Goal: Communication & Community: Ask a question

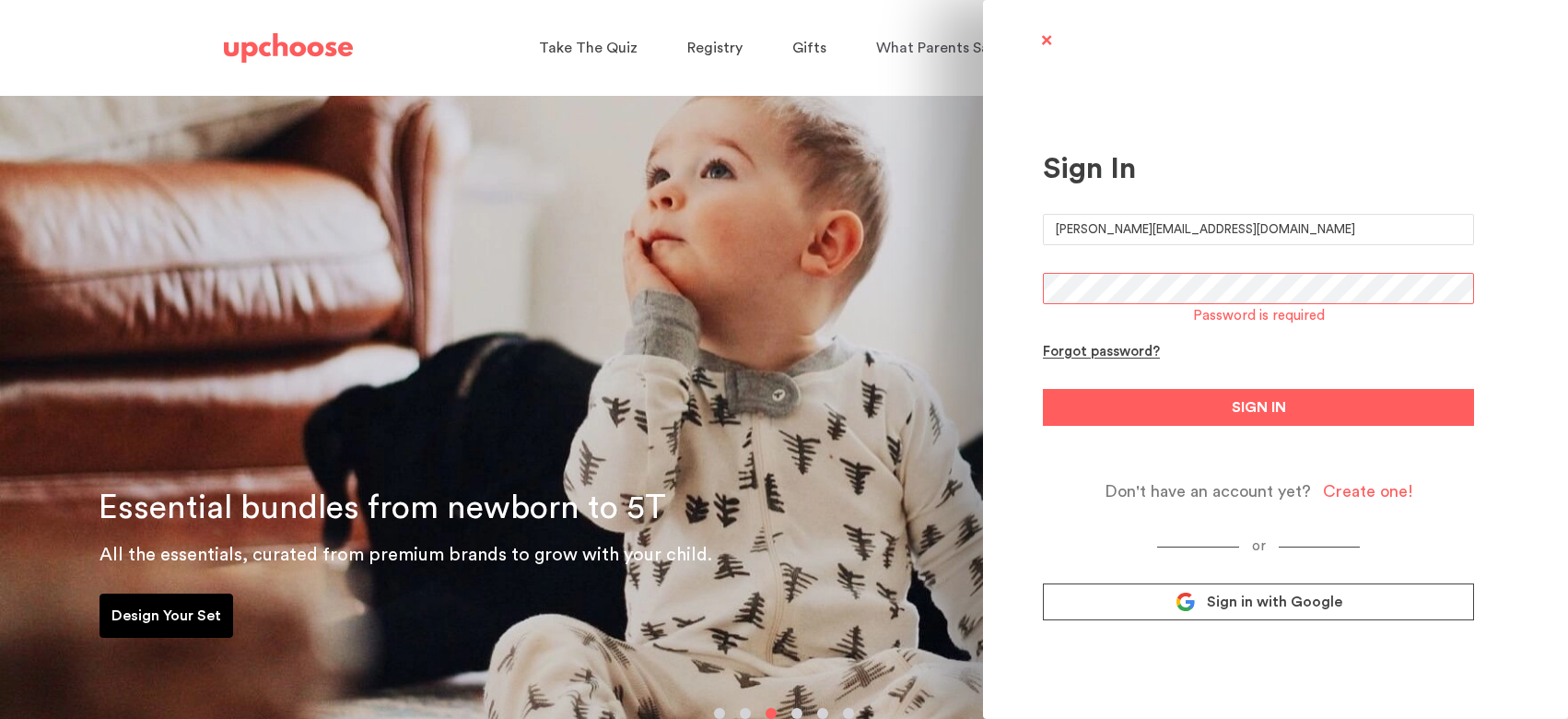
click at [1238, 595] on span "Sign in with Google" at bounding box center [1274, 602] width 136 height 19
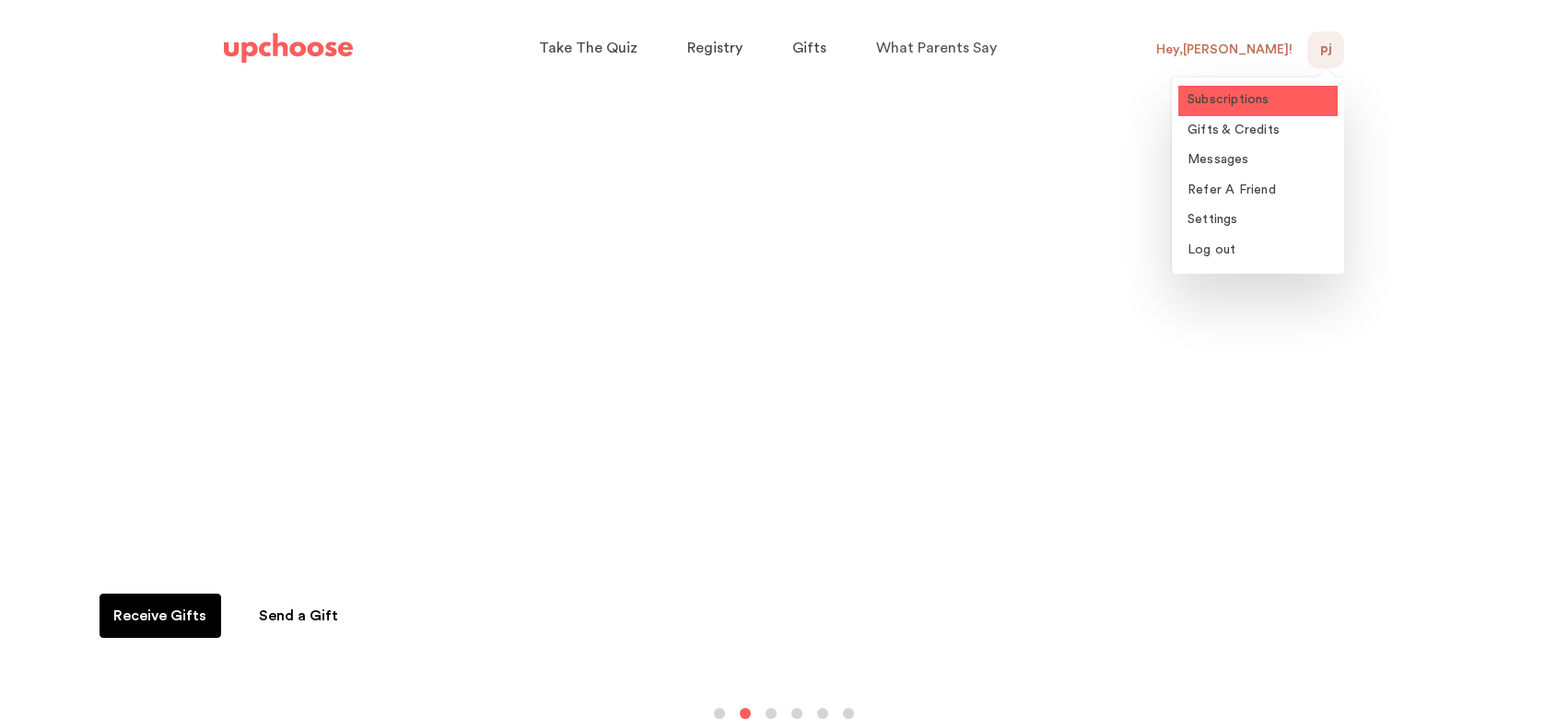
click at [1253, 103] on span "Subscriptions" at bounding box center [1229, 99] width 82 height 13
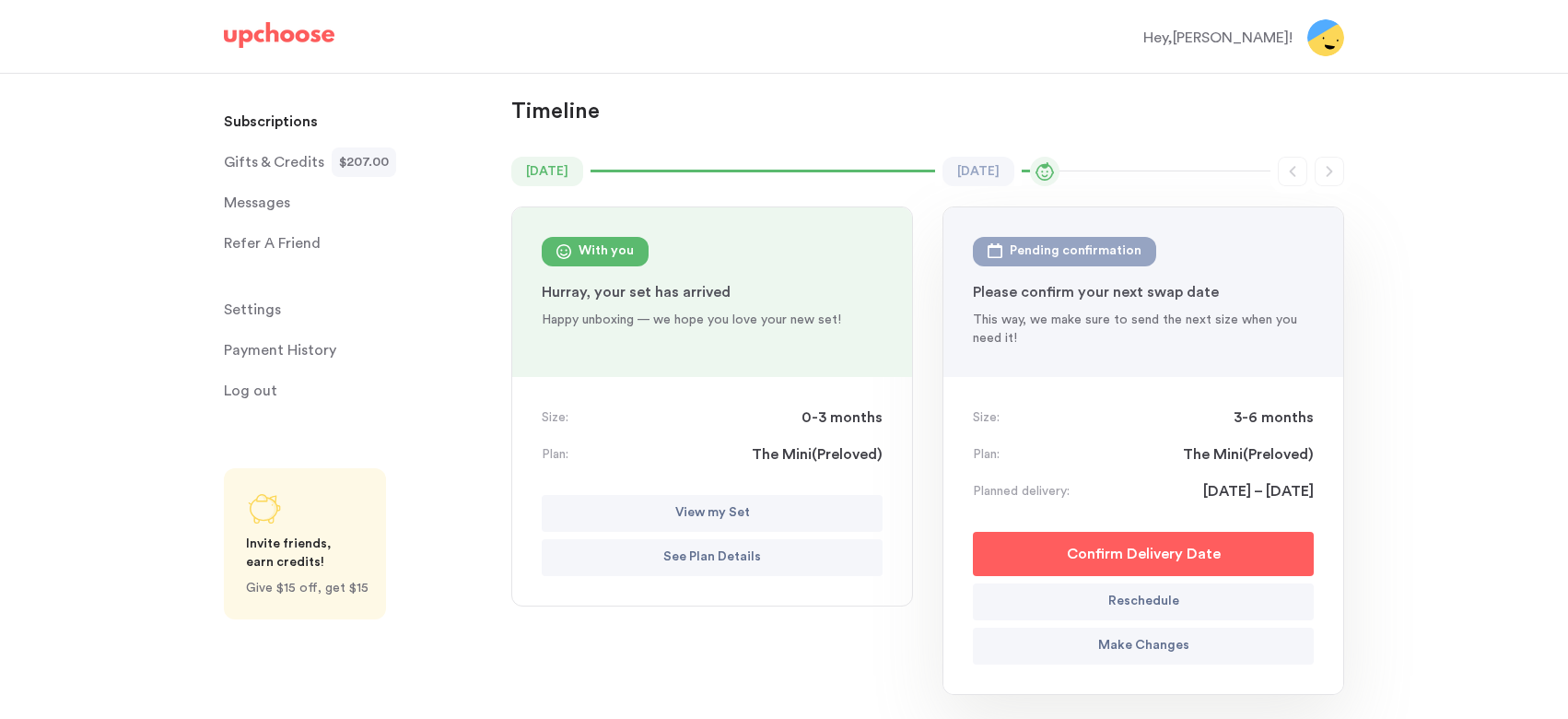
scroll to position [151, 0]
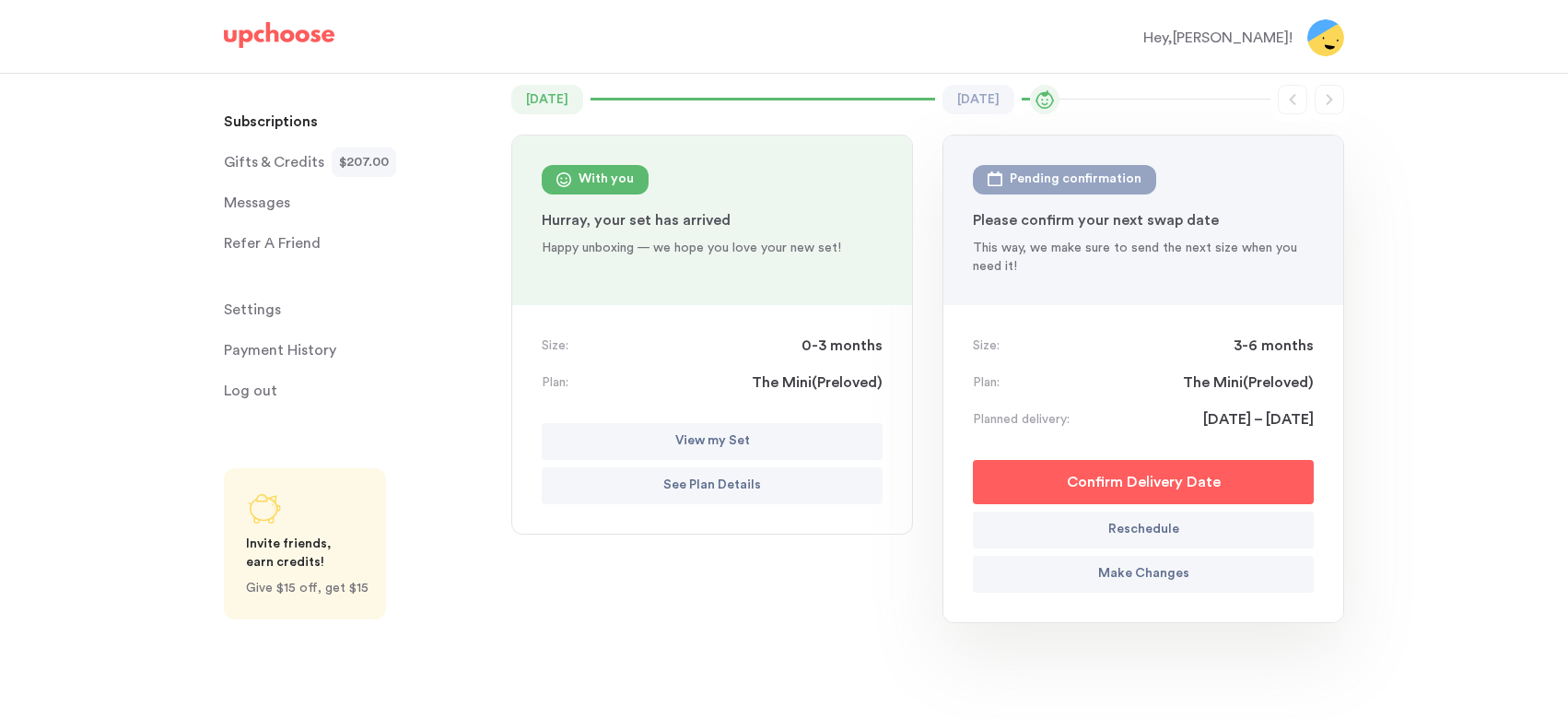
click at [1131, 577] on p "Make Changes" at bounding box center [1143, 574] width 91 height 22
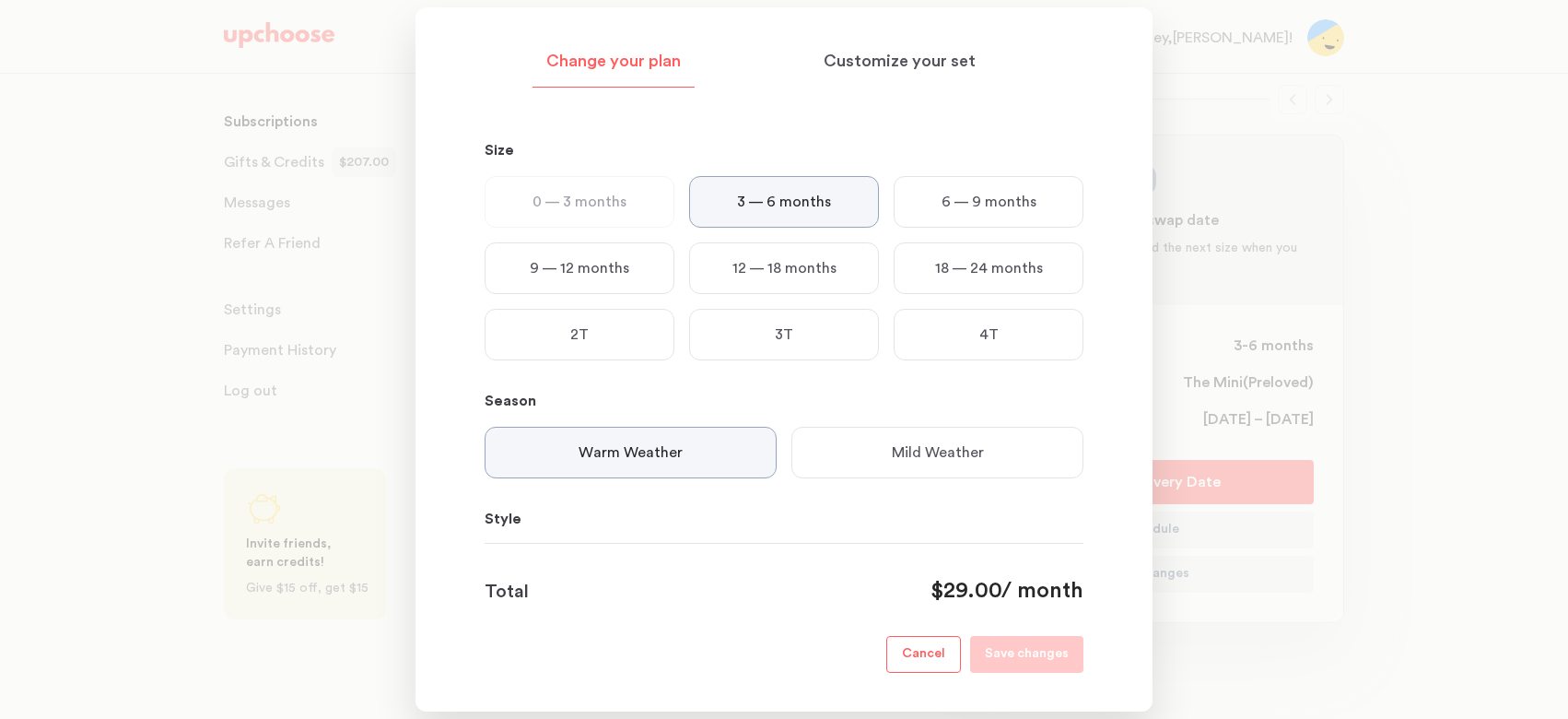
click at [922, 444] on p "Mild Weather" at bounding box center [938, 452] width 92 height 22
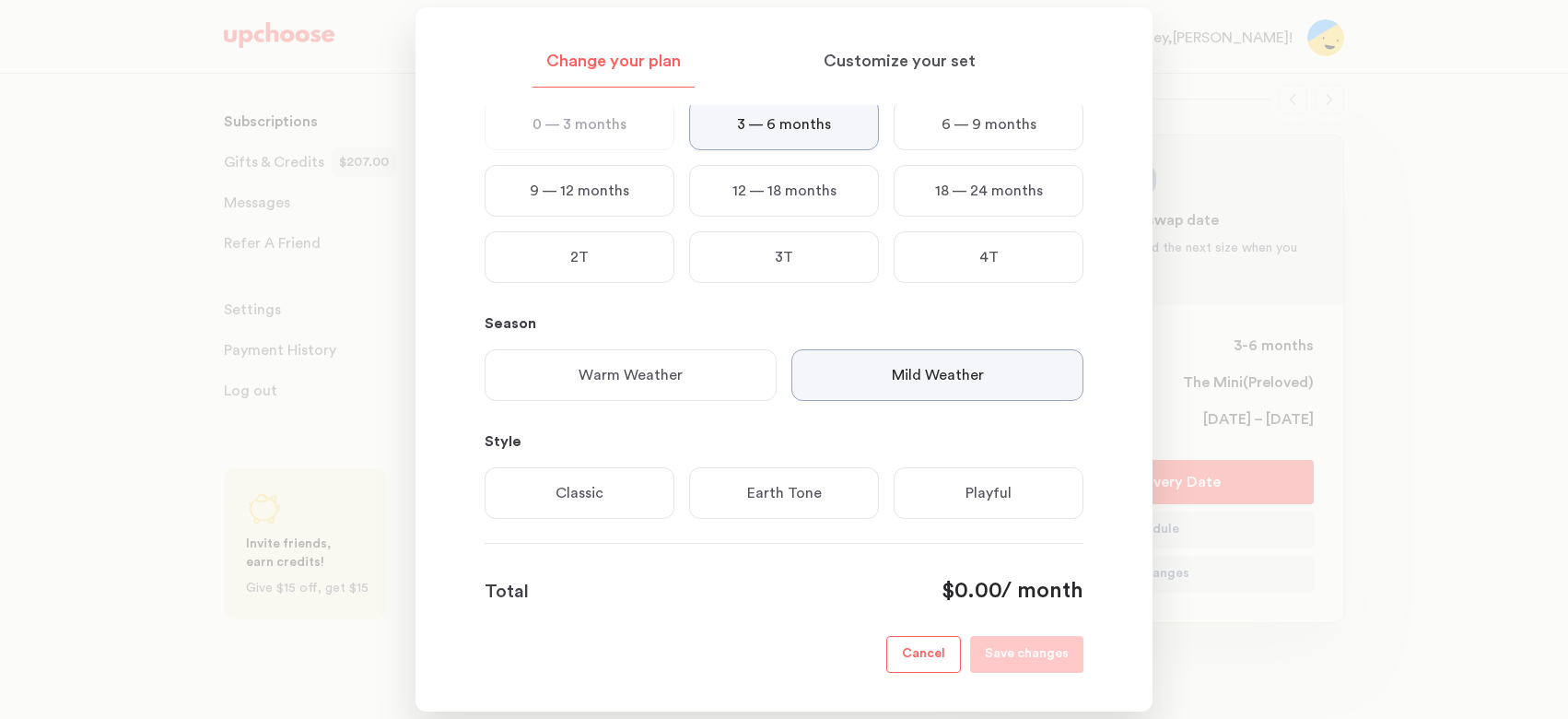
scroll to position [106, 0]
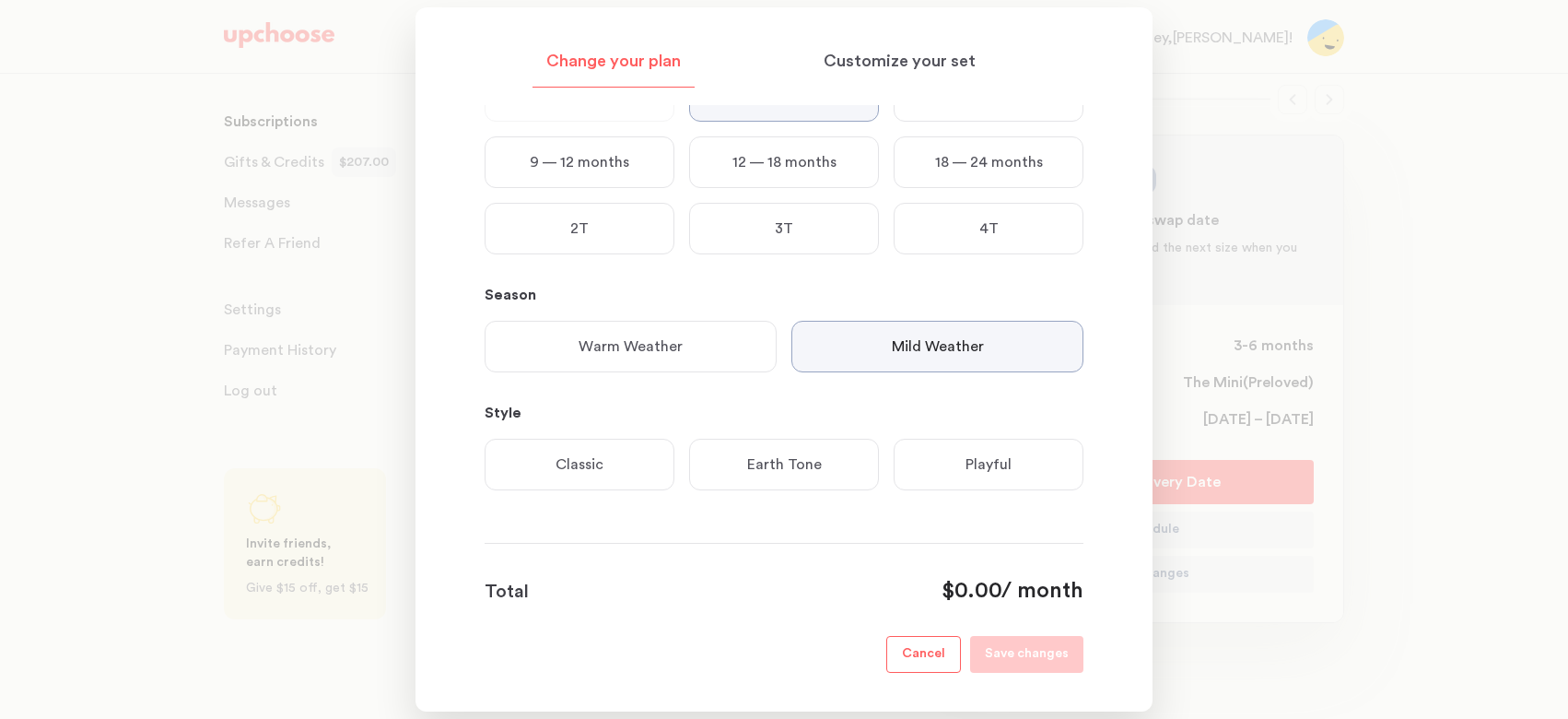
click at [649, 477] on div "Classic" at bounding box center [579, 463] width 190 height 51
click at [738, 584] on div "Total $0.00 / month" at bounding box center [784, 591] width 599 height 29
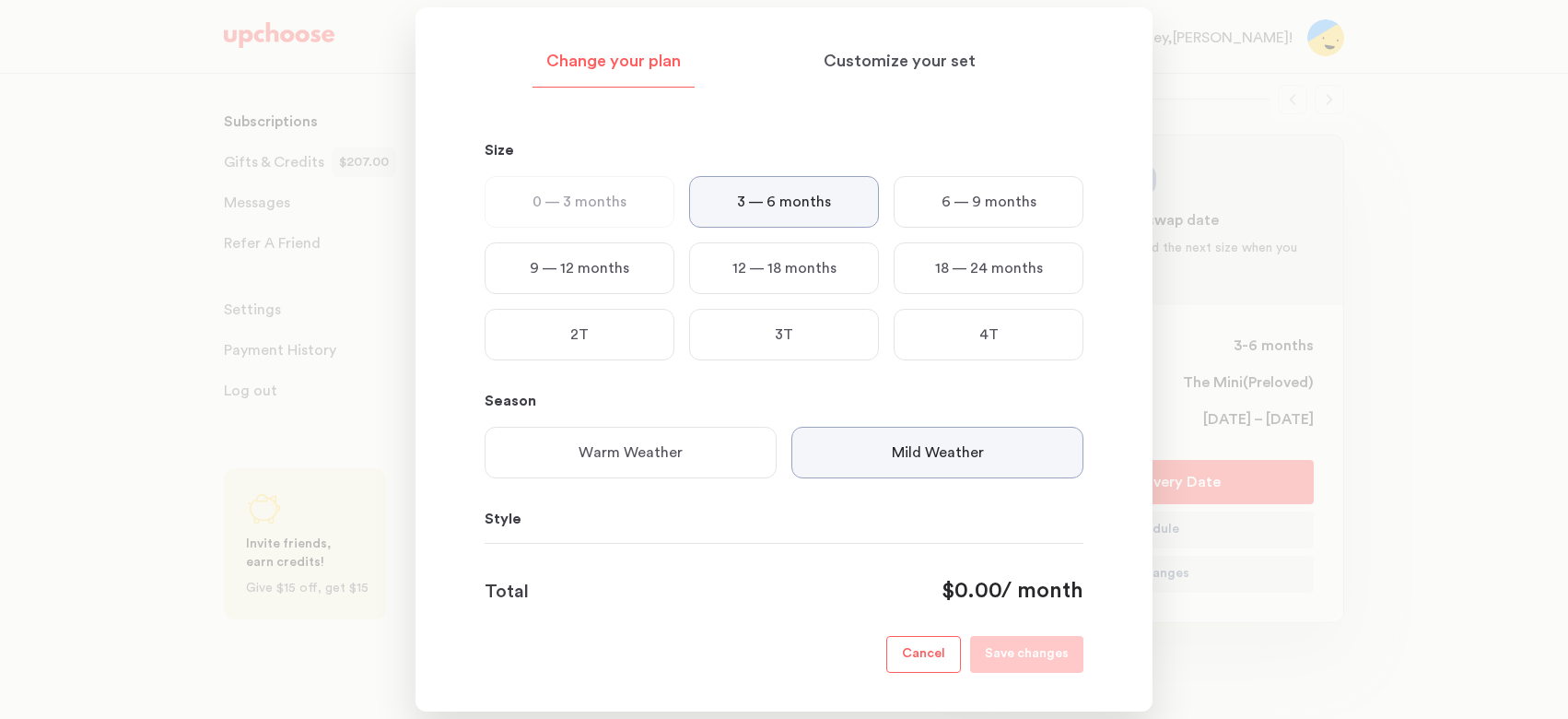
click at [663, 521] on p "Style" at bounding box center [784, 519] width 599 height 22
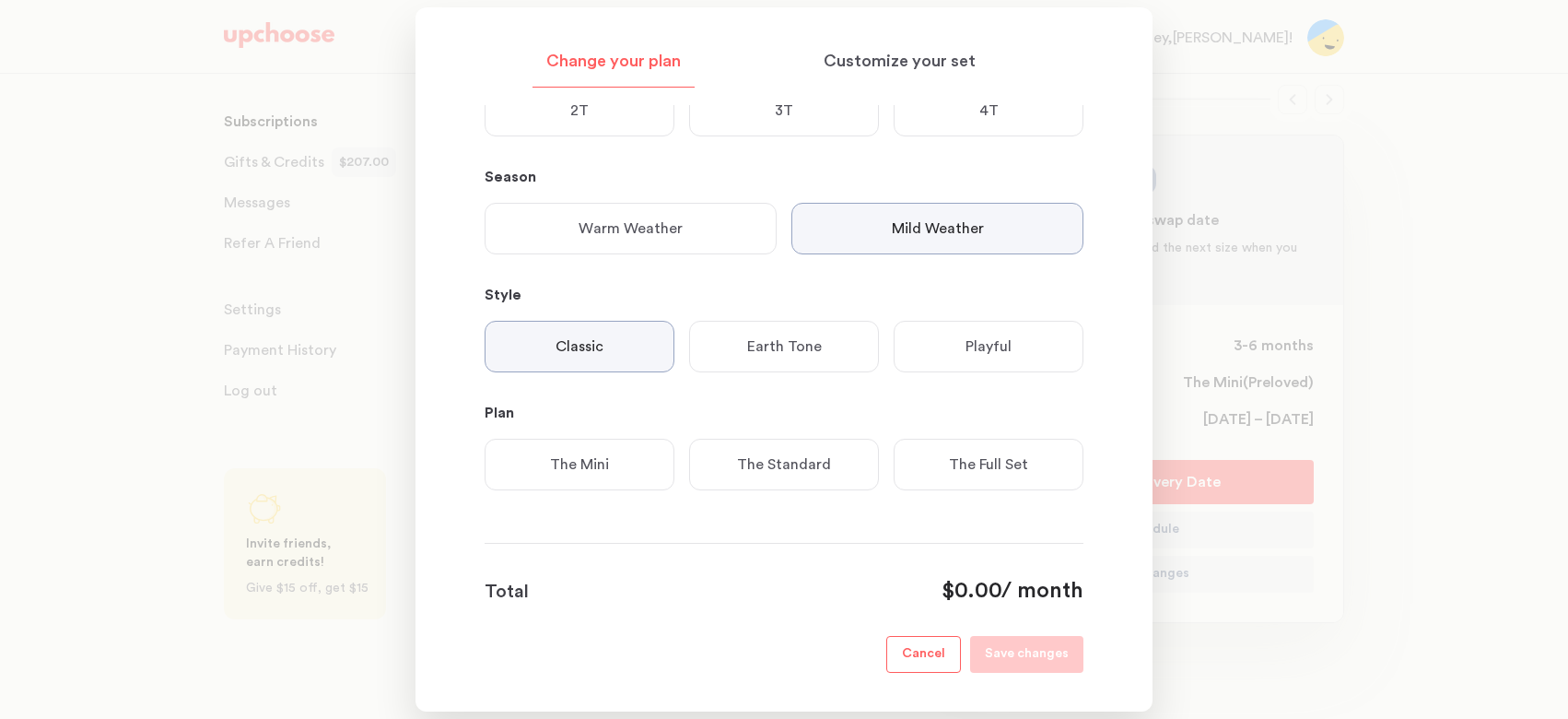
click at [740, 470] on p "The Standard" at bounding box center [784, 464] width 94 height 22
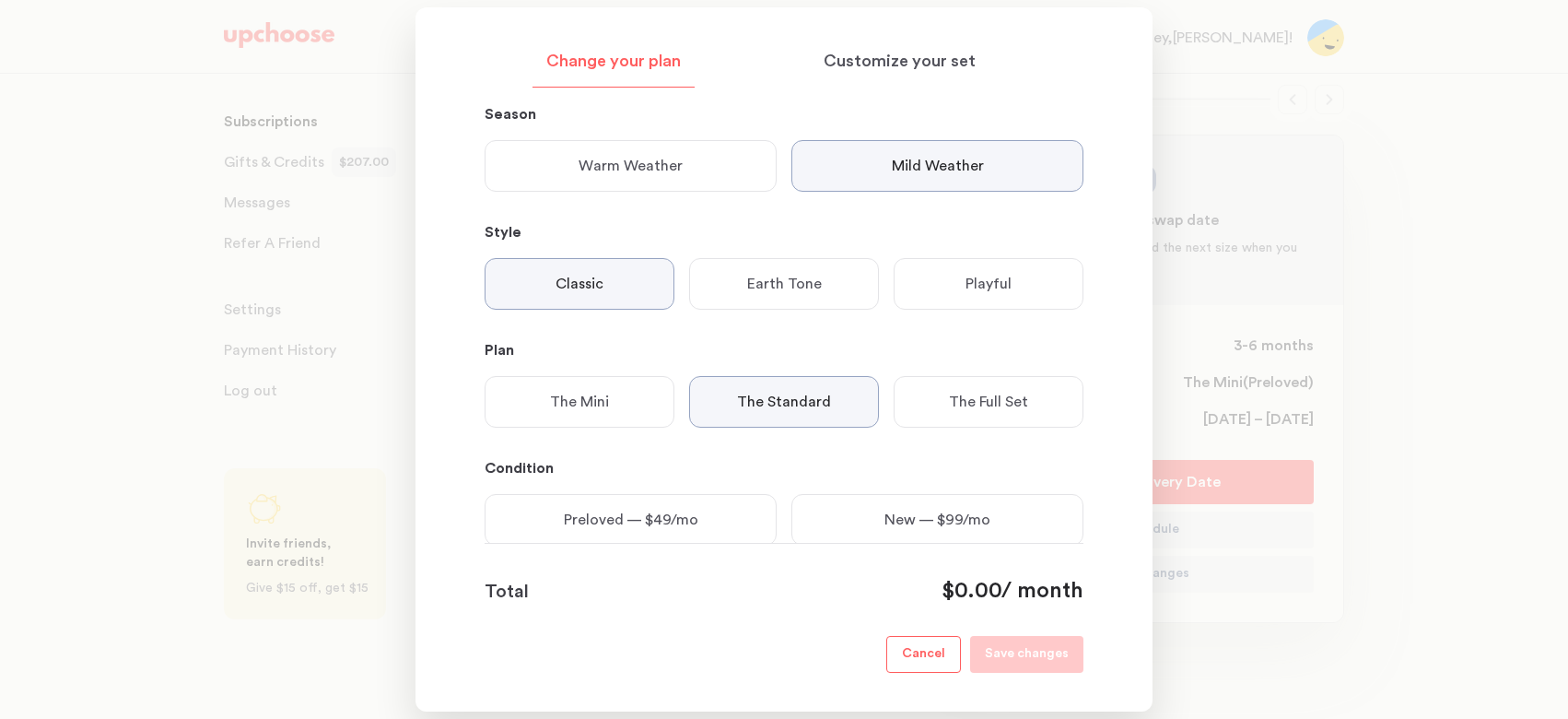
scroll to position [342, 0]
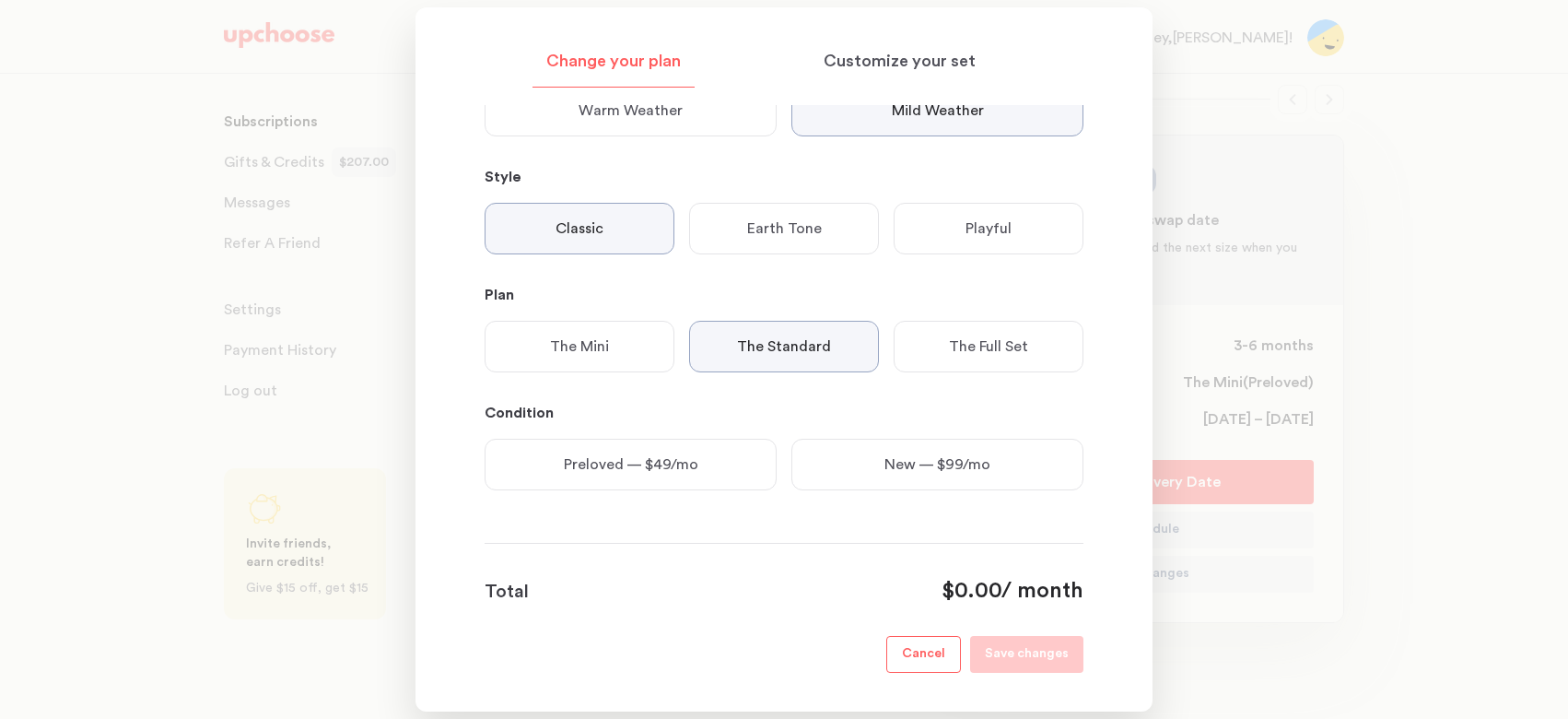
click at [609, 332] on div "The Mini" at bounding box center [579, 345] width 190 height 51
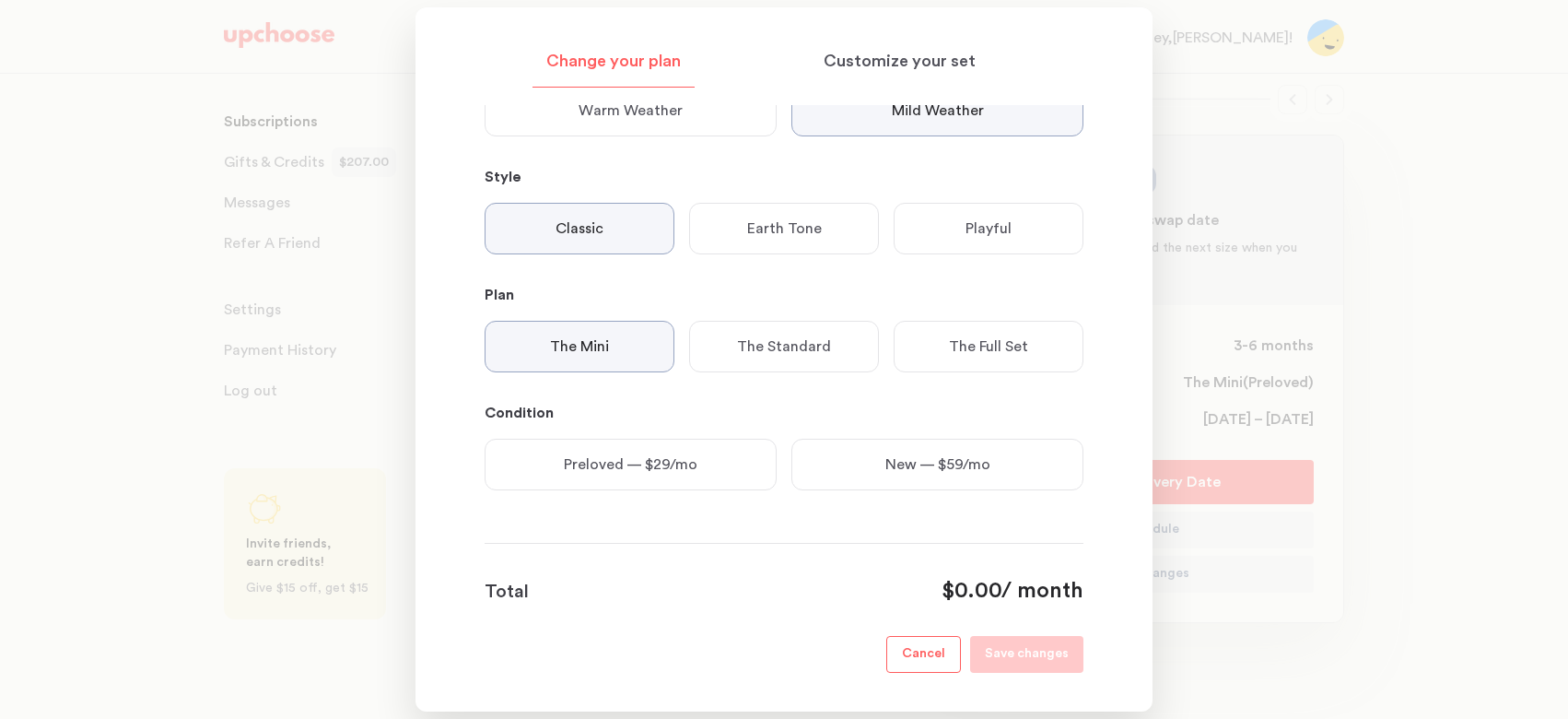
click at [656, 462] on p "Preloved — $29/mo" at bounding box center [630, 464] width 134 height 22
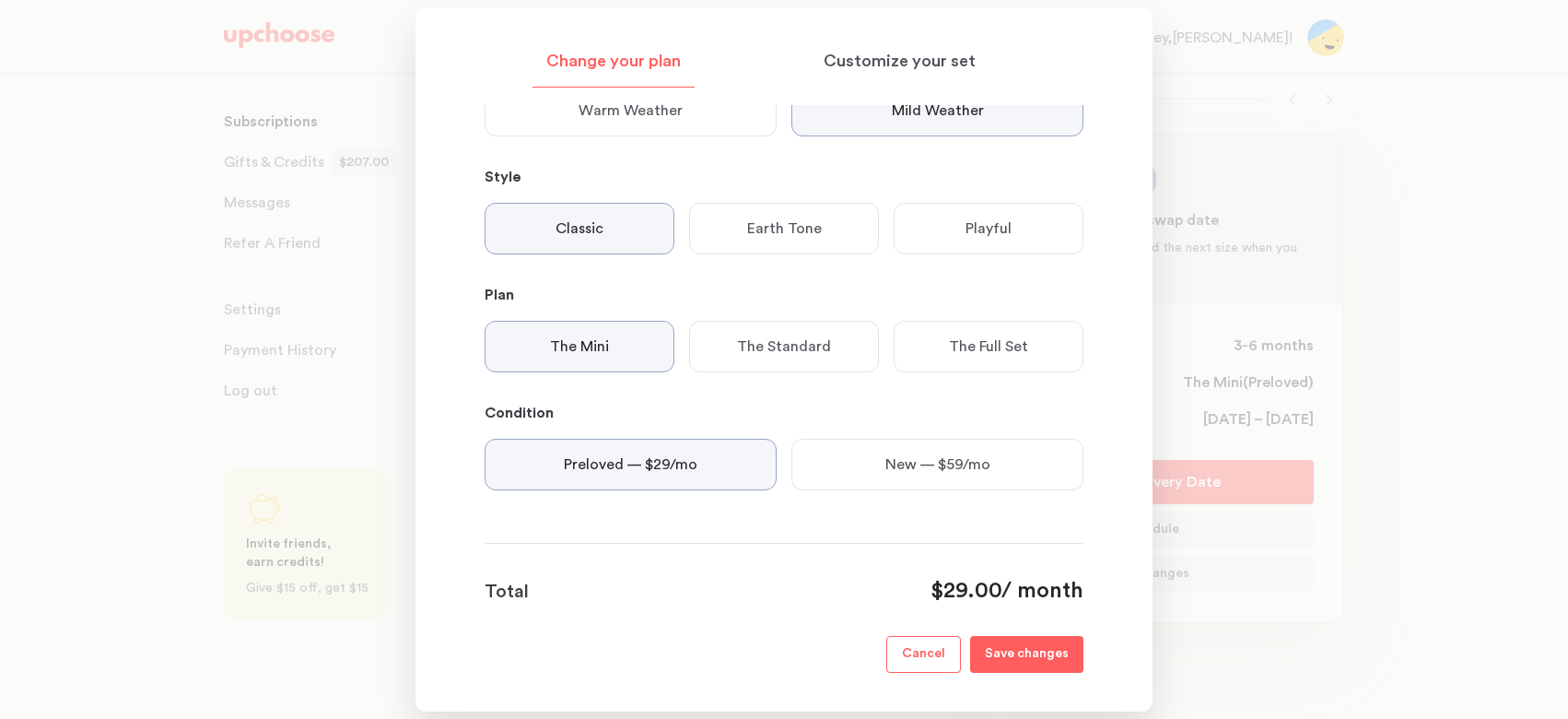
click at [1039, 657] on p "Save changes" at bounding box center [1027, 654] width 84 height 22
click at [1209, 233] on div at bounding box center [784, 360] width 1568 height 719
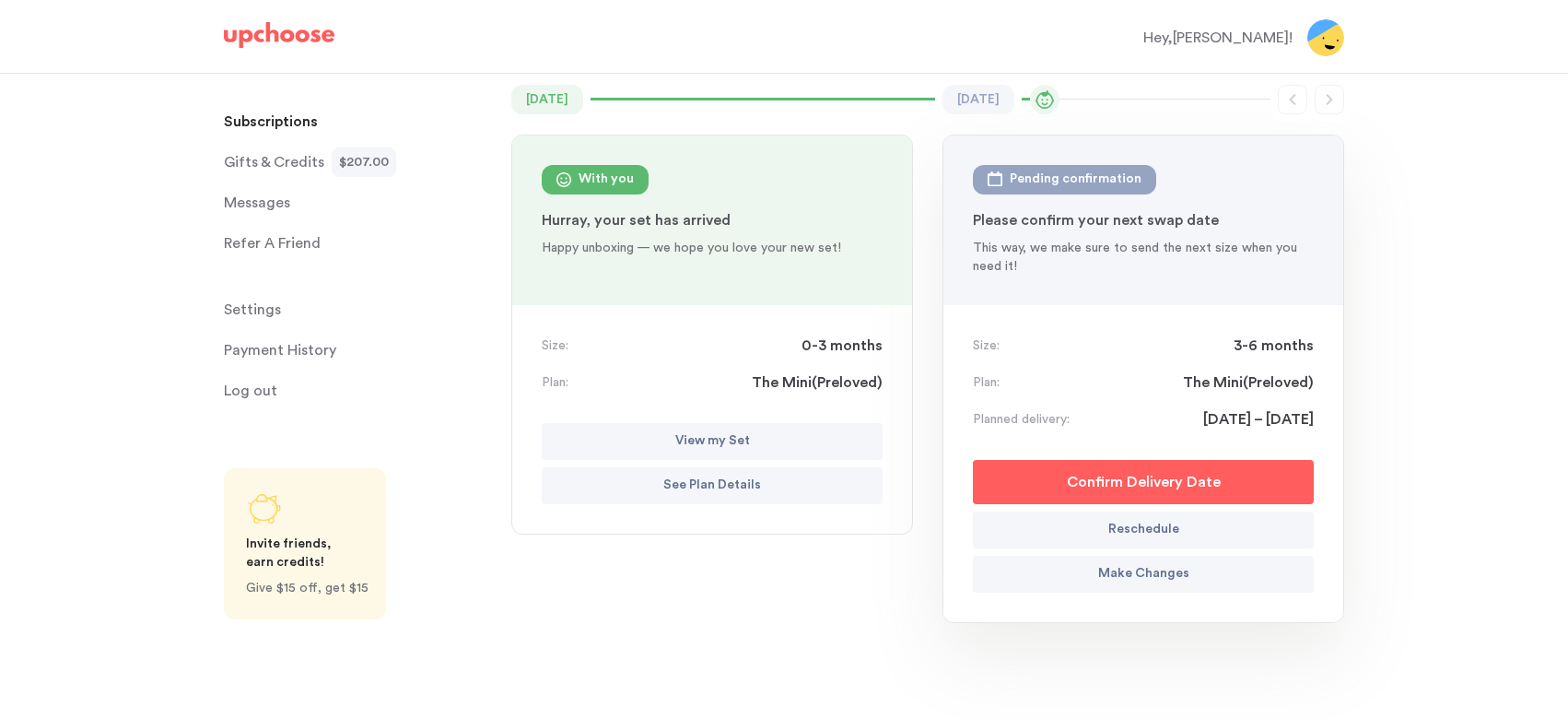
click at [1162, 529] on p "Reschedule" at bounding box center [1144, 530] width 71 height 22
select select "September"
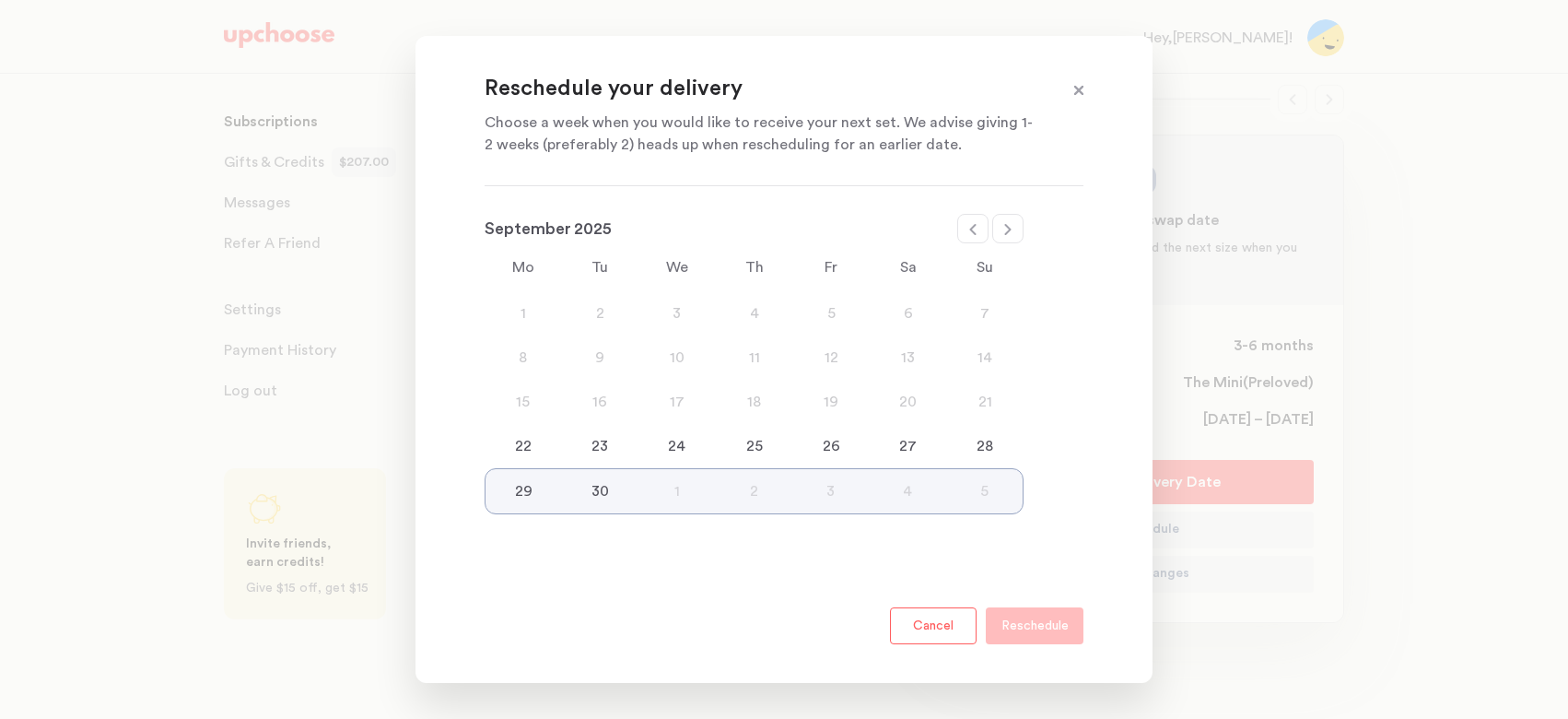
click at [522, 443] on div "22" at bounding box center [523, 447] width 78 height 22
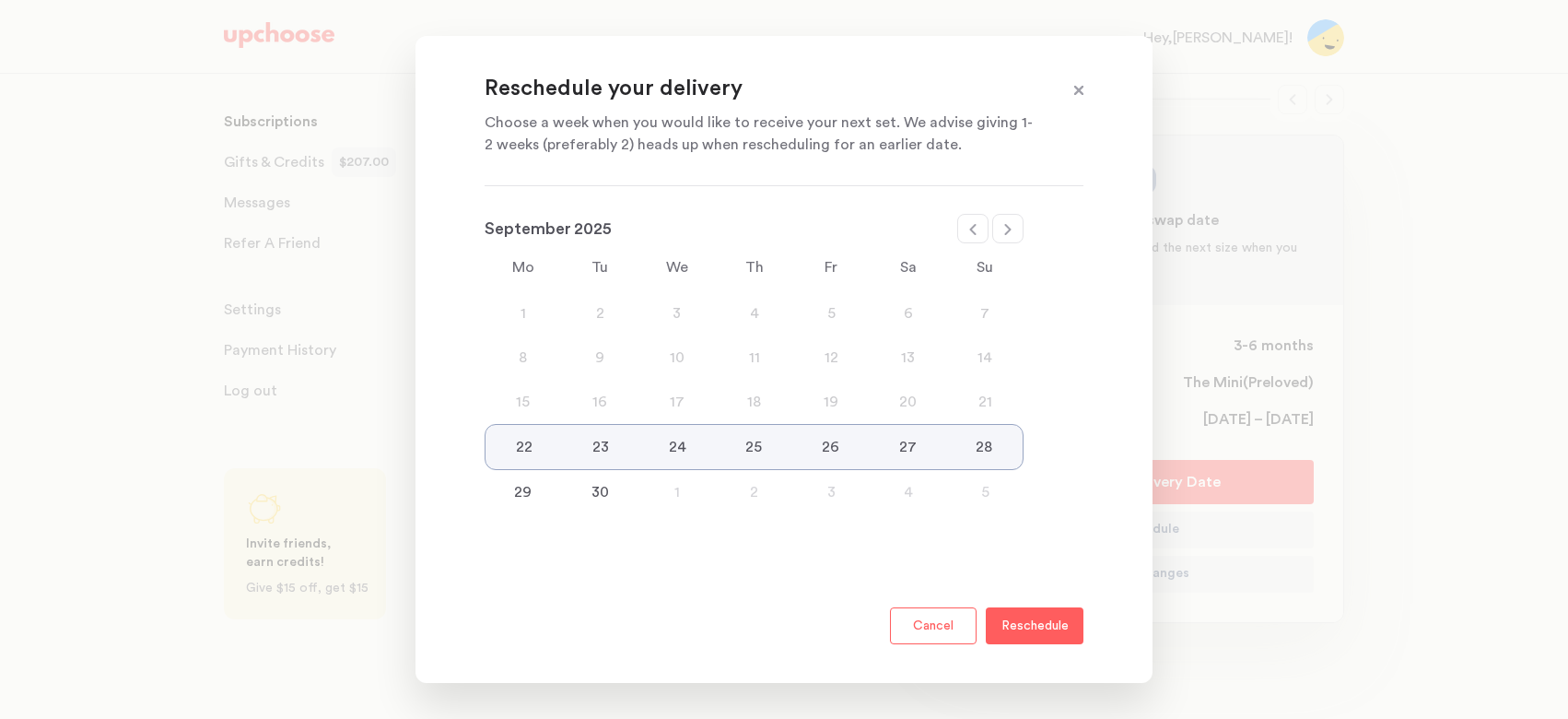
click at [1049, 628] on p "Reschedule" at bounding box center [1035, 625] width 67 height 22
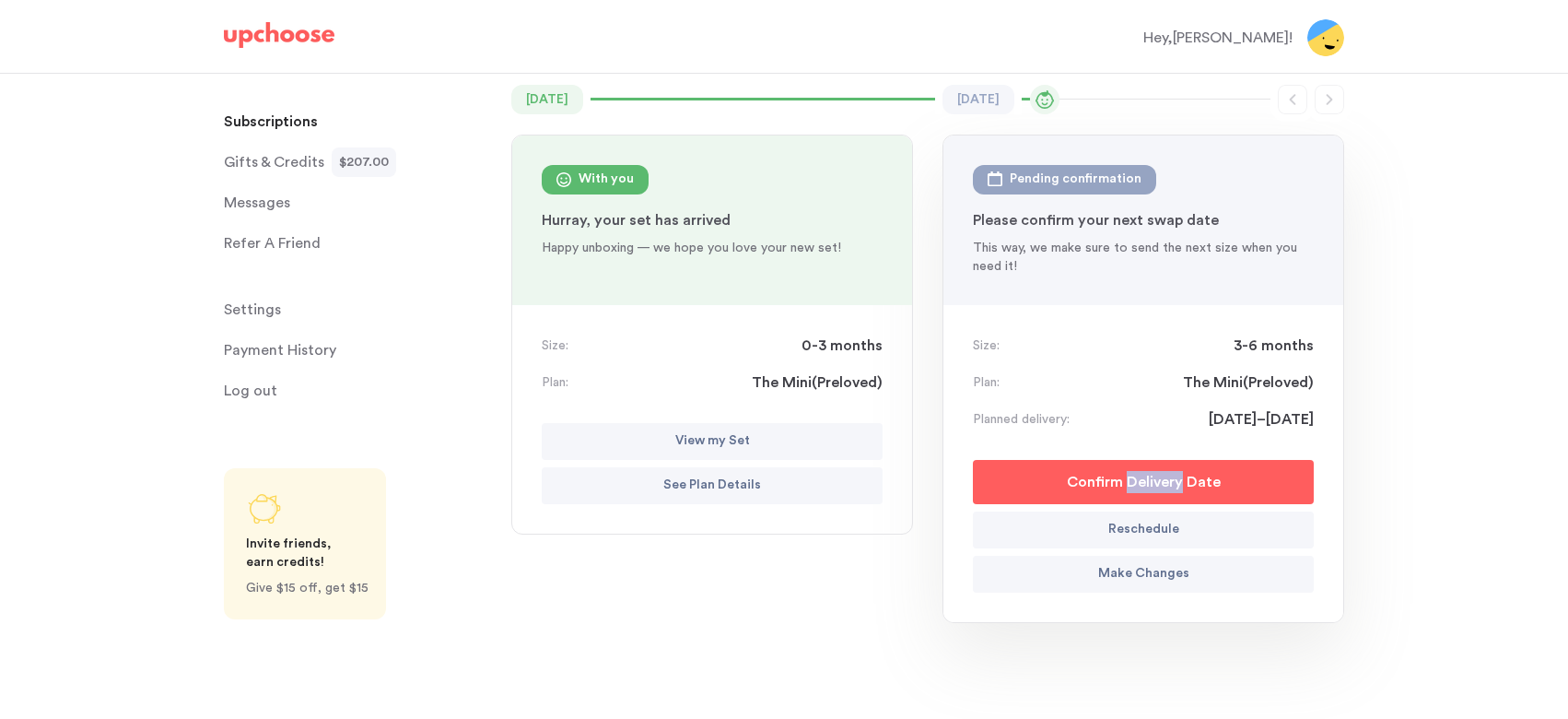
scroll to position [152, 0]
click at [1087, 474] on p "Confirm Delivery Date" at bounding box center [1144, 481] width 154 height 22
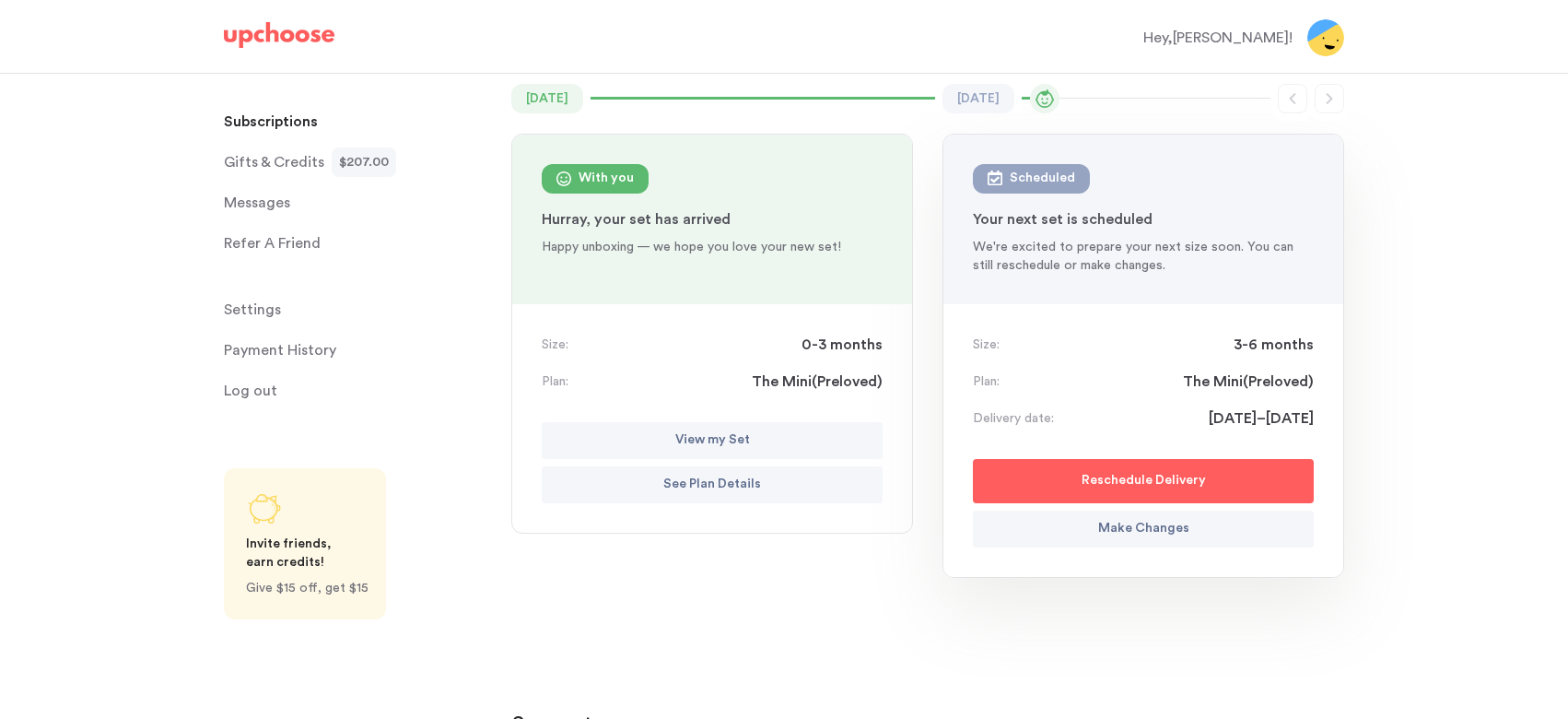
click at [260, 202] on span "Messages" at bounding box center [256, 202] width 66 height 37
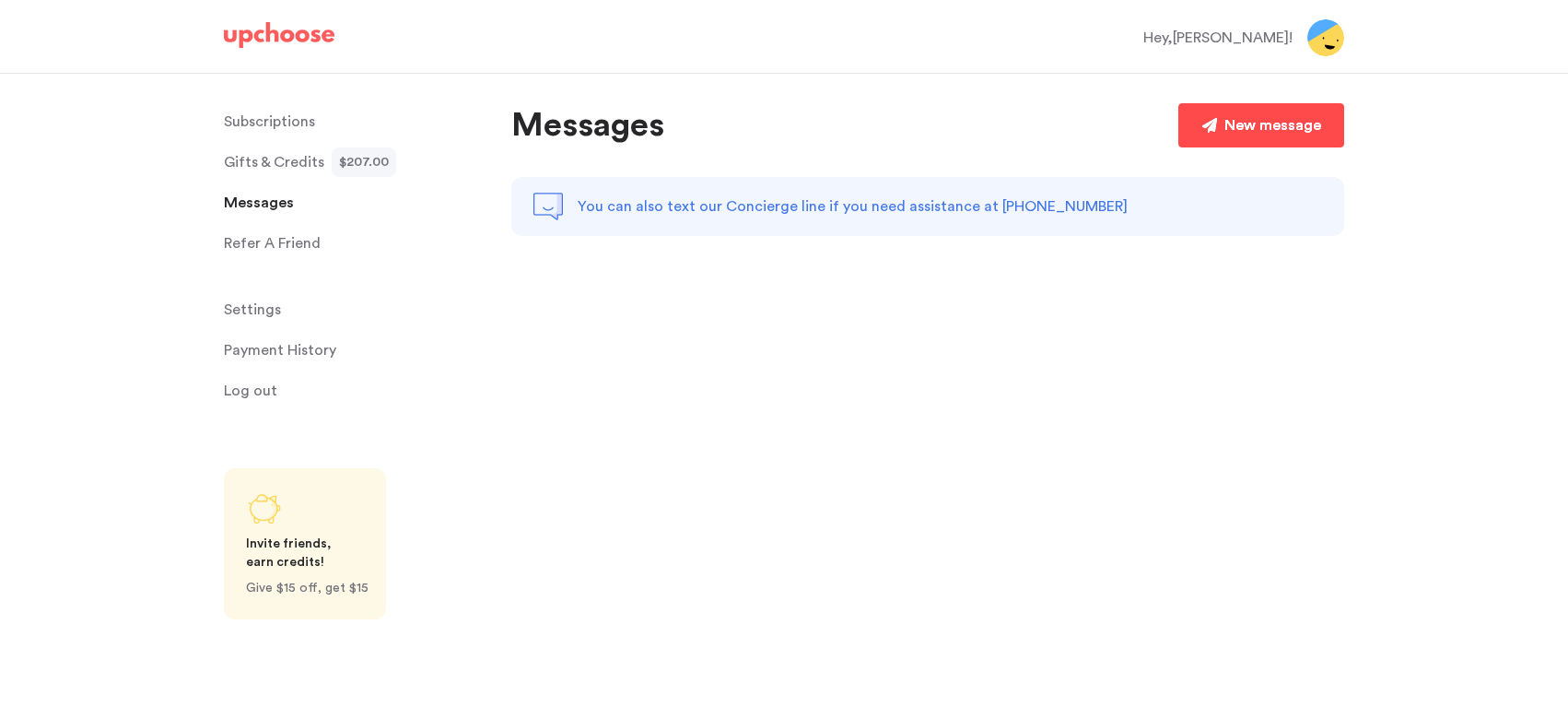
click at [1244, 119] on div "New message" at bounding box center [1272, 125] width 96 height 22
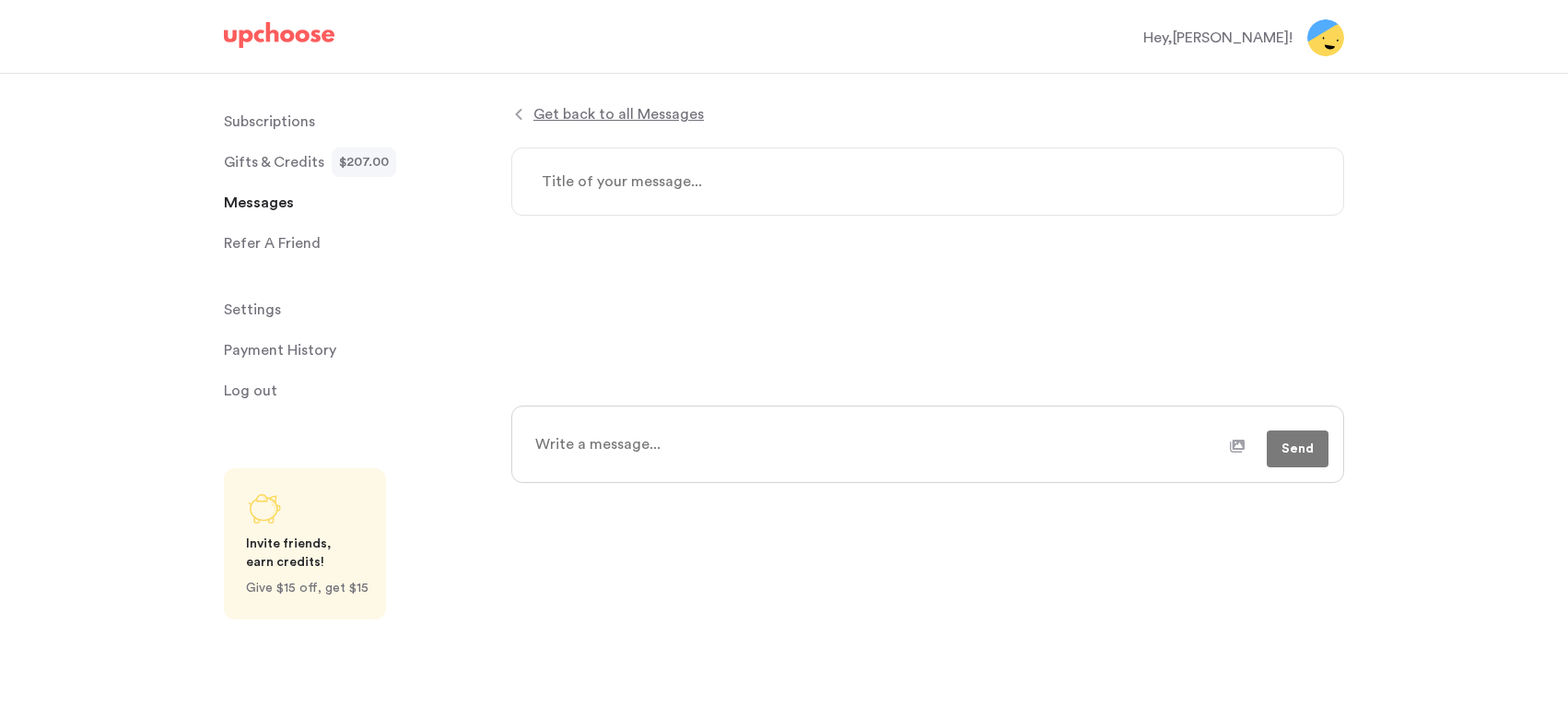
click at [708, 194] on textarea at bounding box center [928, 181] width 833 height 68
type textarea "Re"
type textarea "x"
type textarea "Ret"
type textarea "x"
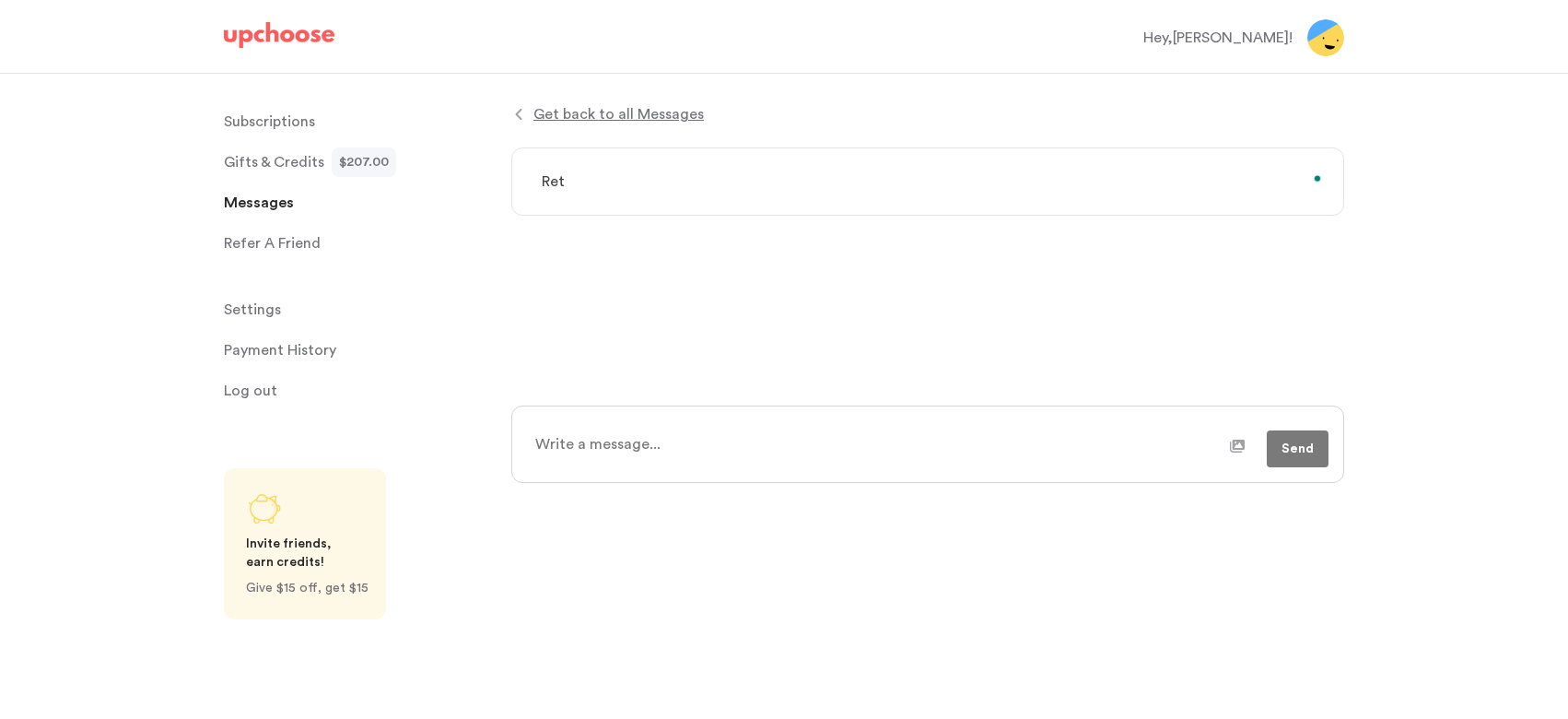
type textarea "Retu"
type textarea "x"
type textarea "Retur"
type textarea "x"
type textarea "Return"
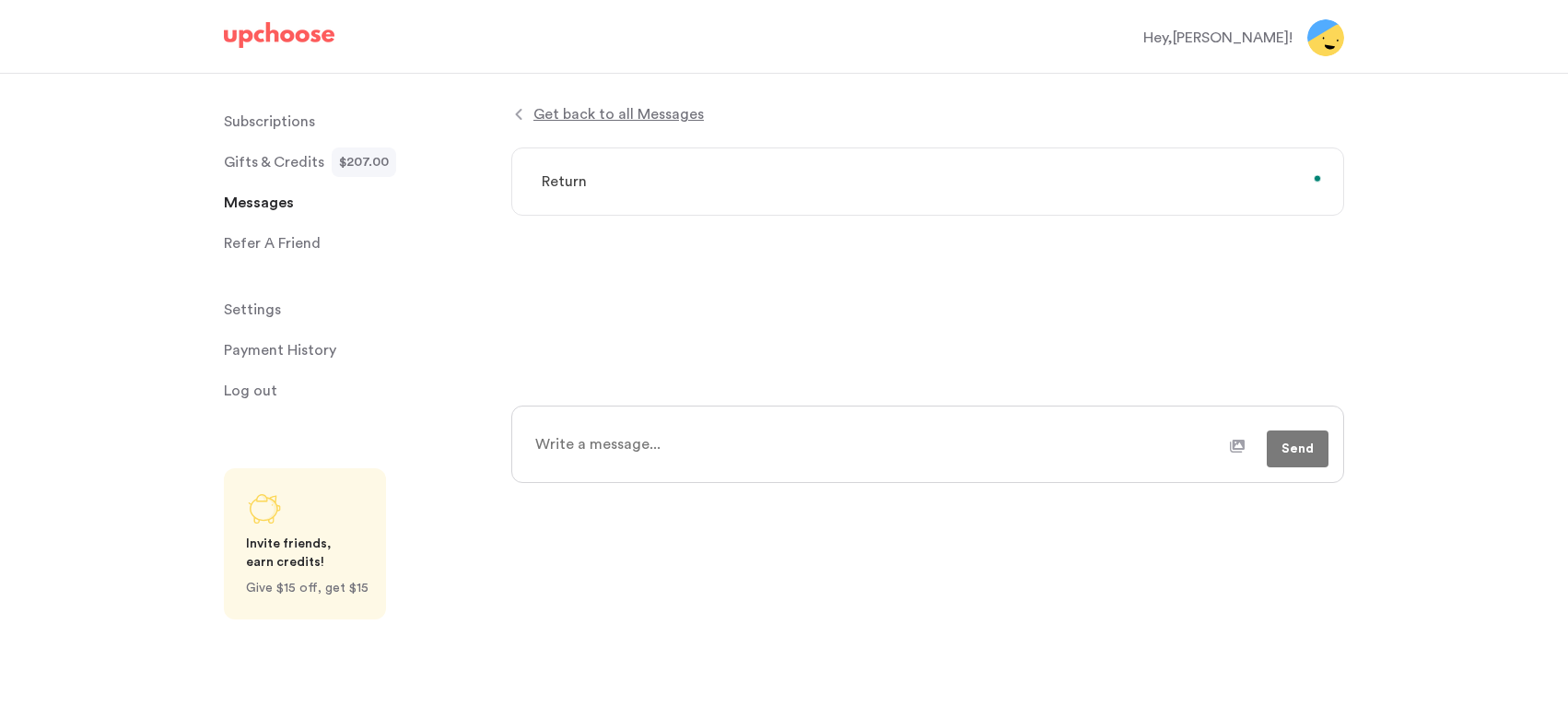
type textarea "x"
type textarea "Return"
type textarea "x"
type textarea "Return Ba"
type textarea "x"
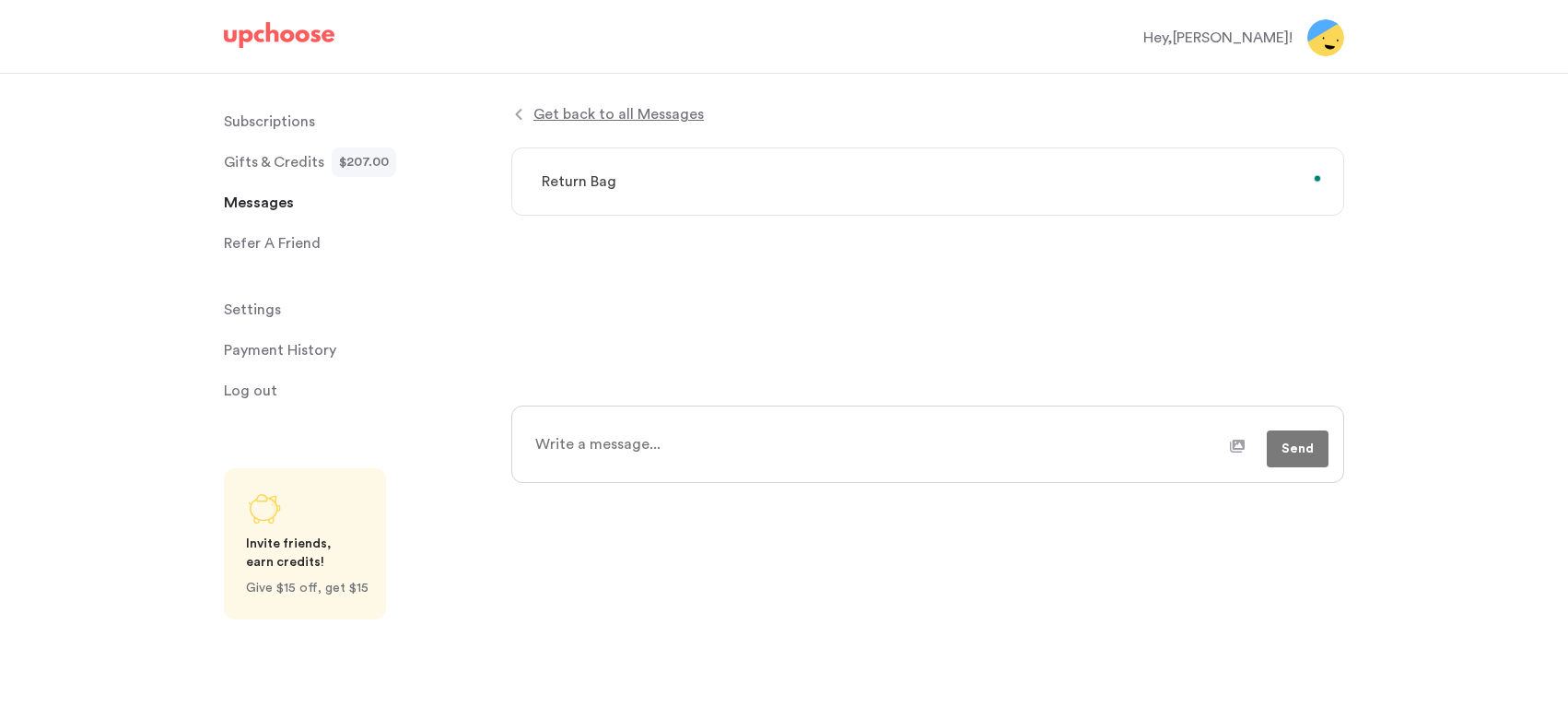
type textarea "Return Bag"
click at [592, 436] on textarea at bounding box center [876, 444] width 707 height 46
type textarea "x"
type textarea "H"
type textarea "x"
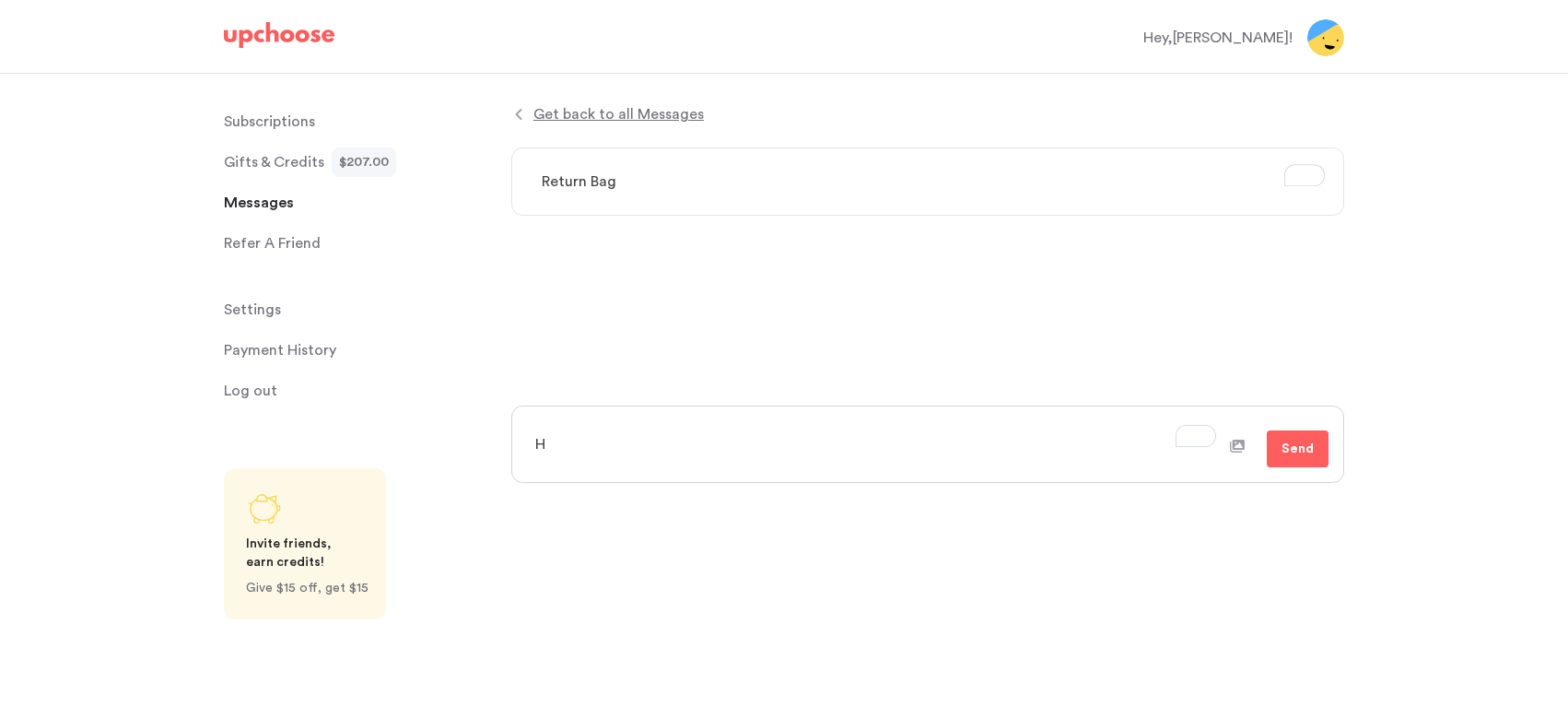
type textarea "He"
type textarea "x"
type textarea "Hel"
type textarea "x"
type textarea "Hell"
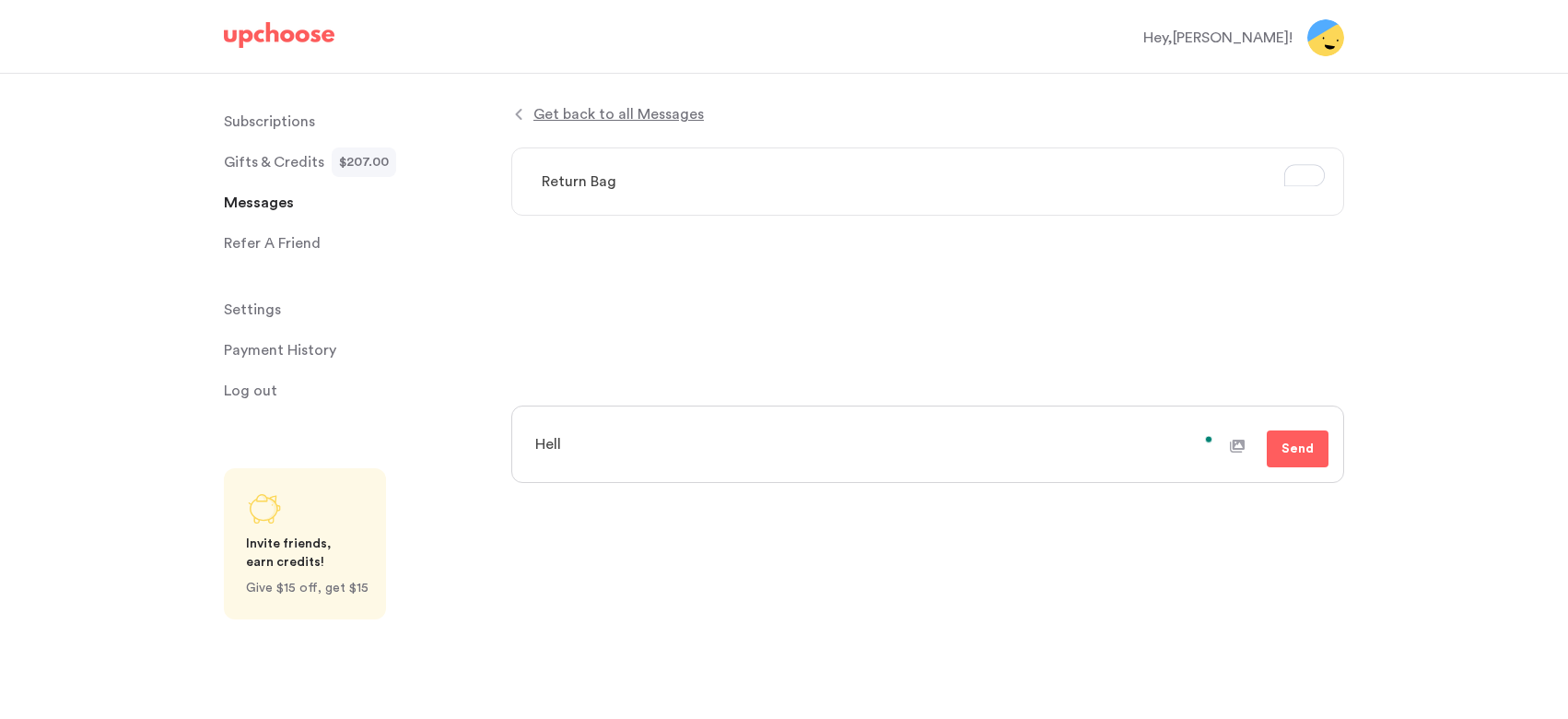
type textarea "x"
type textarea "Hello"
type textarea "x"
type textarea "Hello,"
type textarea "x"
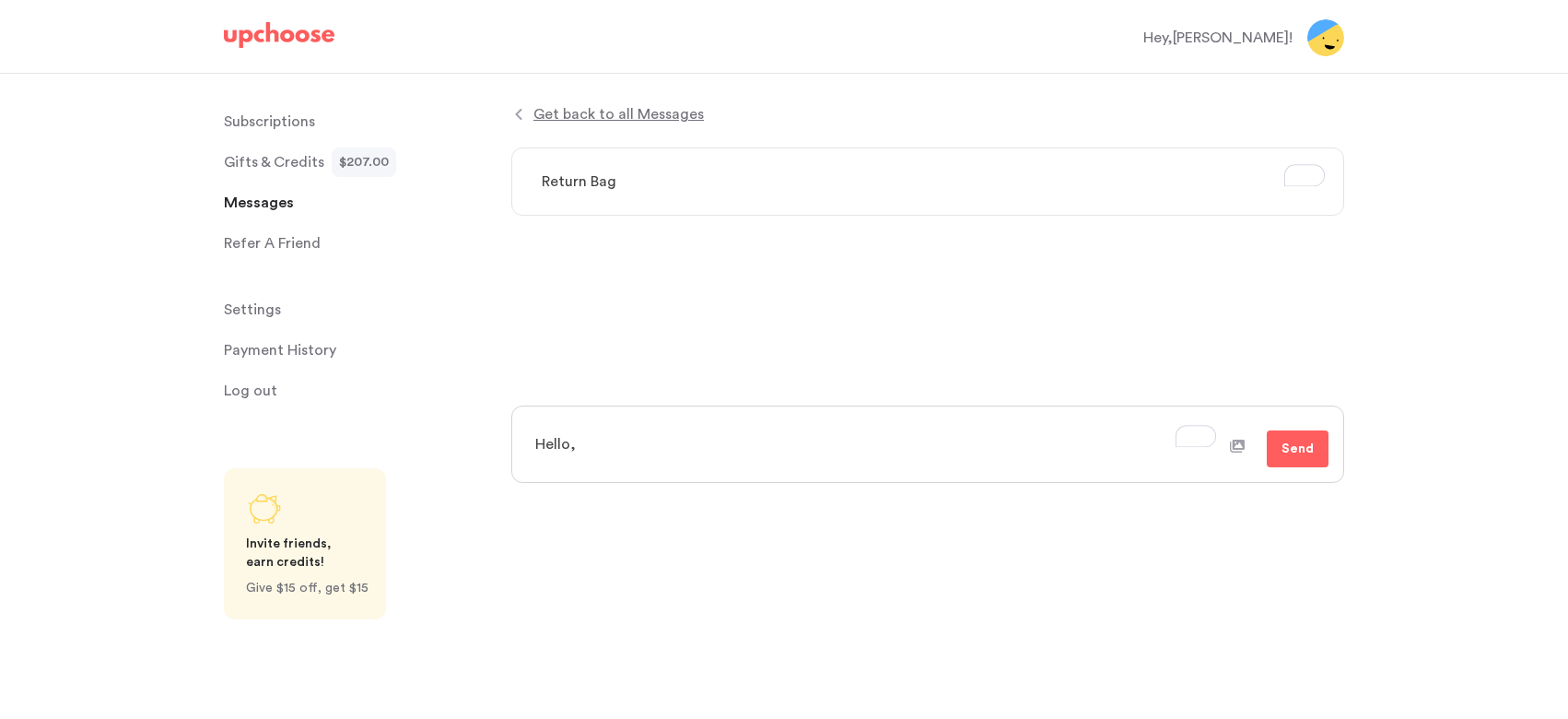
type textarea "Hello, i"
type textarea "x"
type textarea "Hello, i"
type textarea "x"
type textarea "Hello, i r"
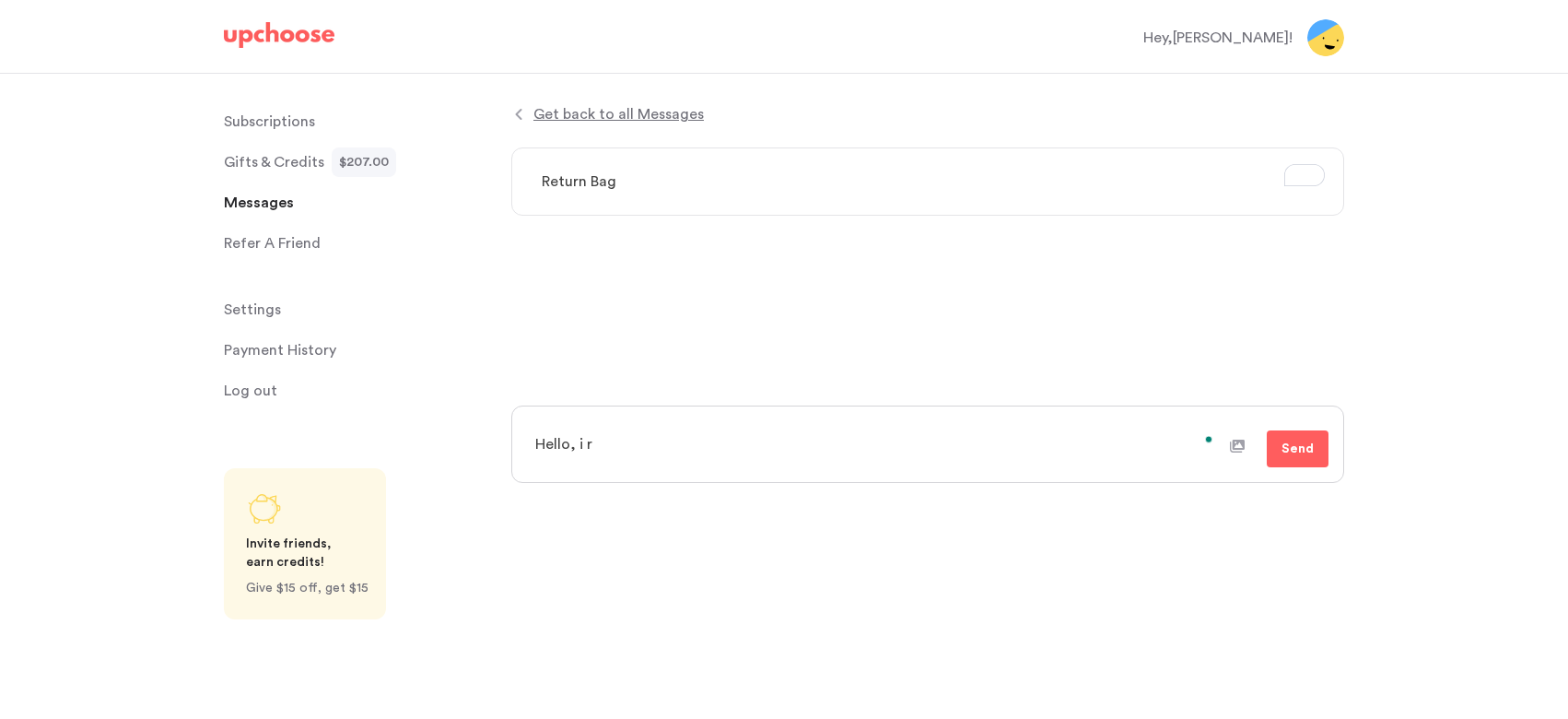
type textarea "x"
type textarea "Hello, i re"
type textarea "x"
type textarea "Hello, i rece"
type textarea "x"
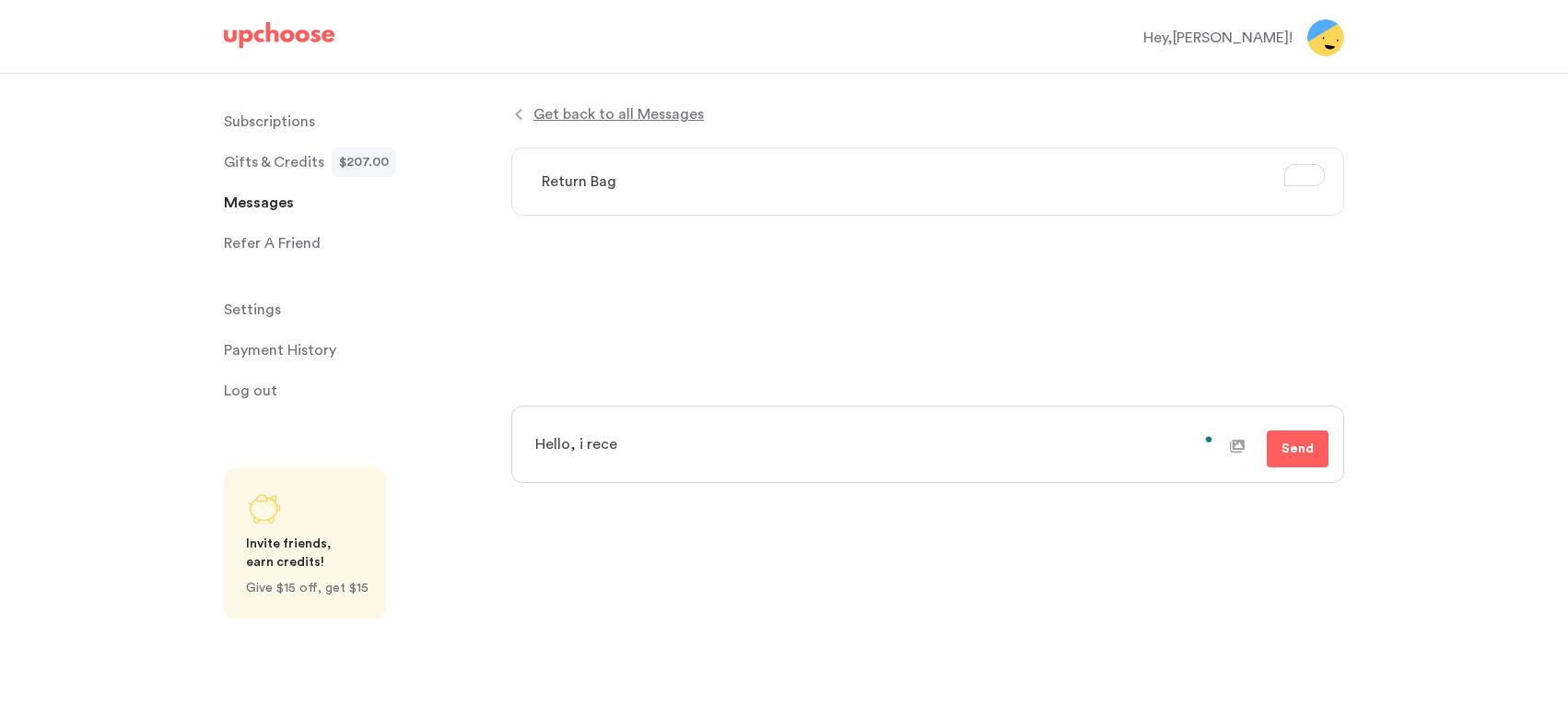
type textarea "Hello, i rec"
type textarea "x"
type textarea "Hello, i re"
type textarea "x"
type textarea "Hello, i r"
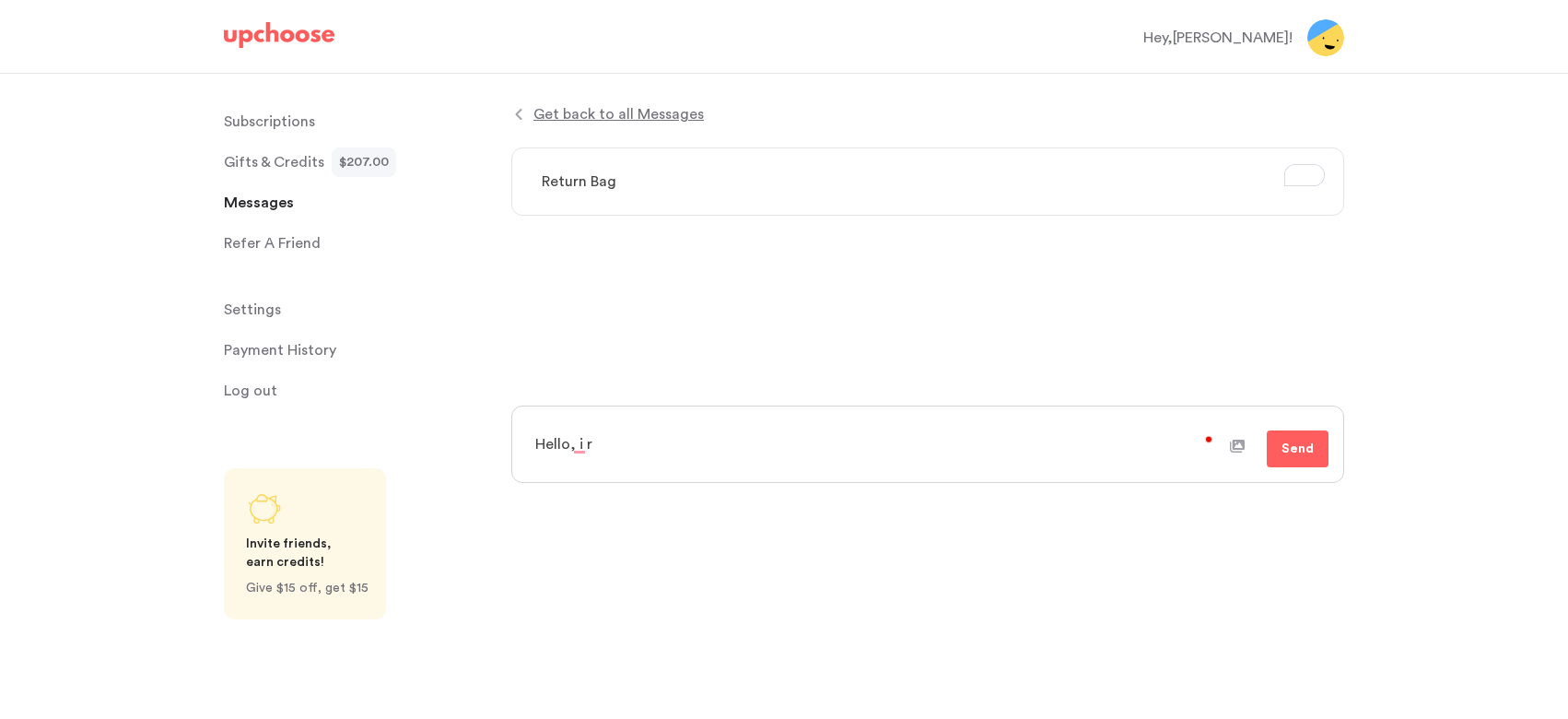
type textarea "x"
type textarea "Hello, i"
type textarea "x"
type textarea "Hello, i"
type textarea "x"
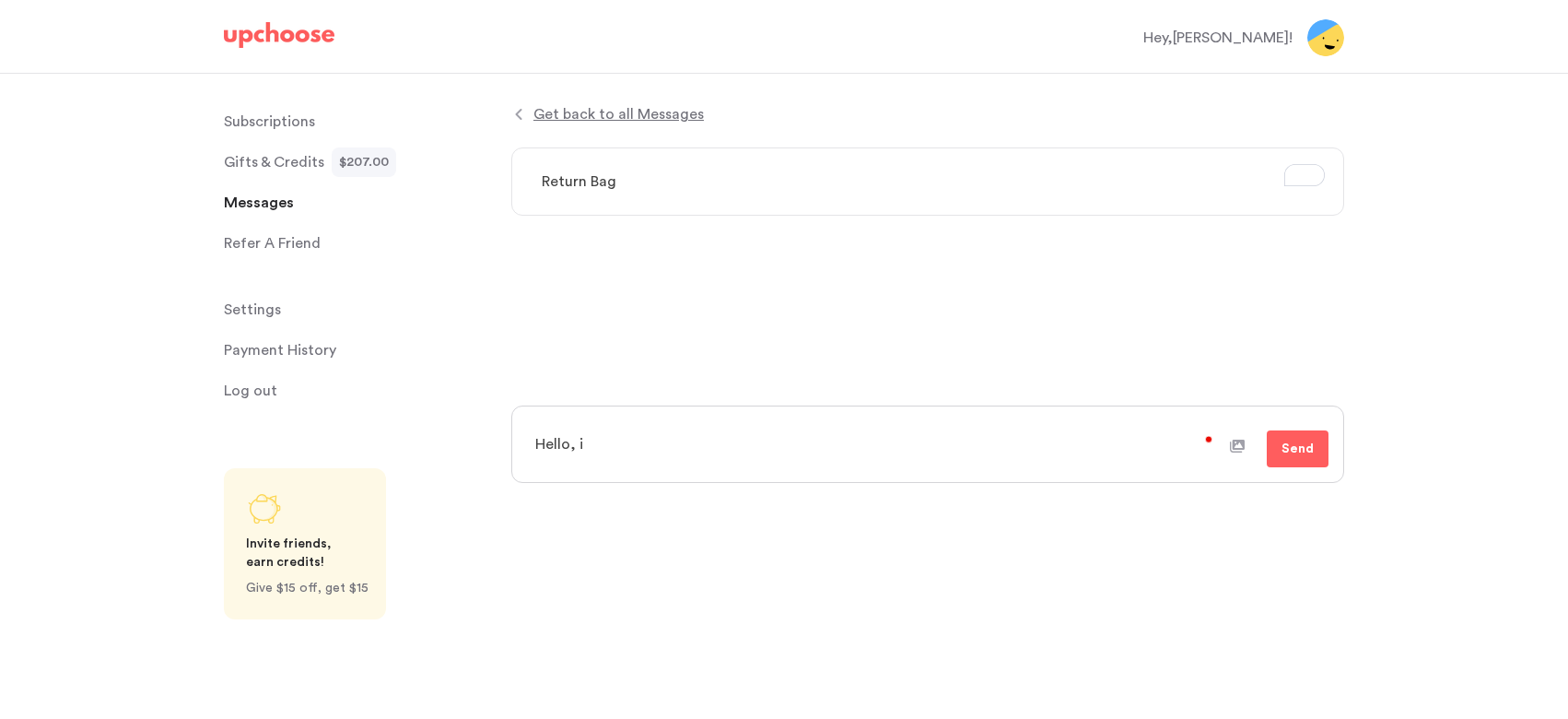
type textarea "Hello,"
type textarea "x"
type textarea "Hello, I"
type textarea "x"
type textarea "Hello, I"
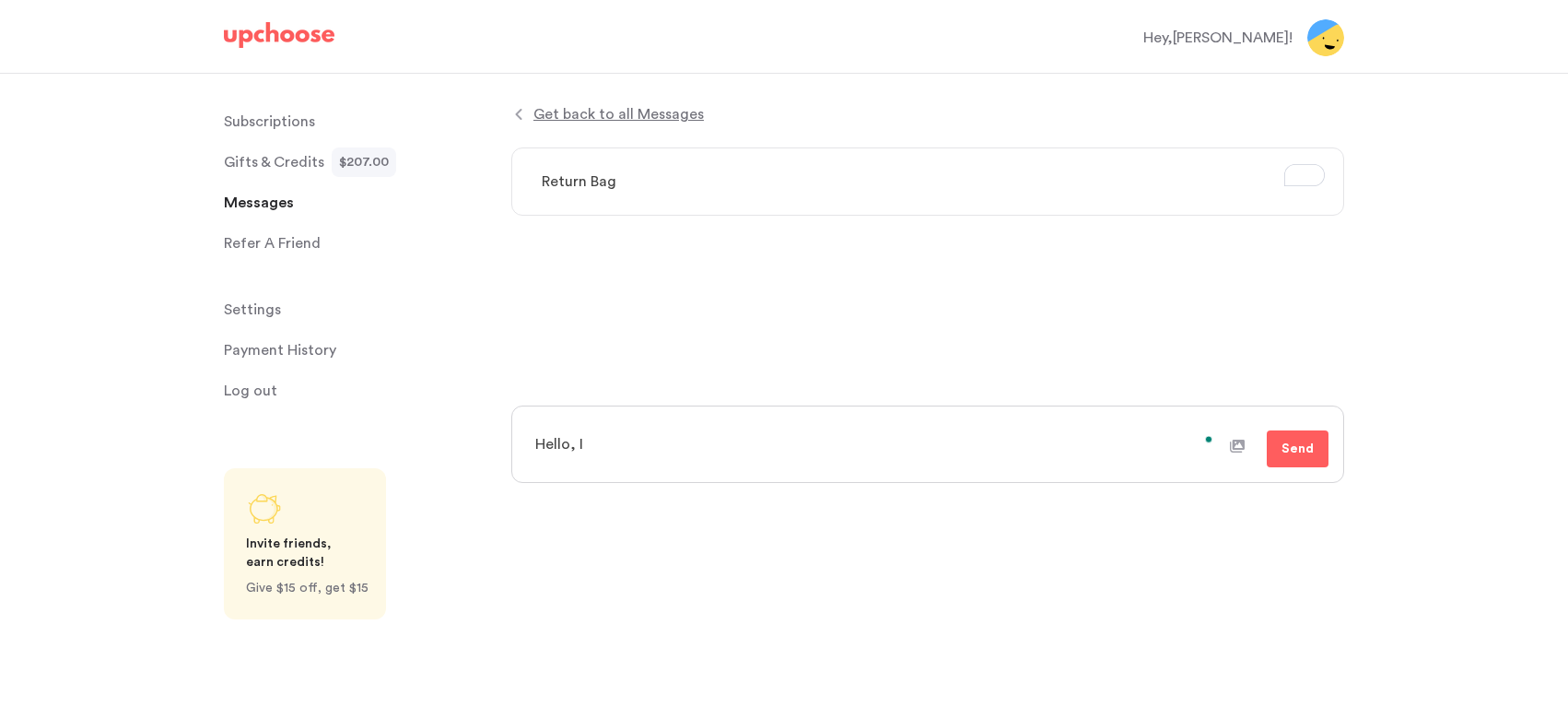
type textarea "x"
type textarea "Hello, I r"
type textarea "x"
type textarea "Hello, I re"
type textarea "x"
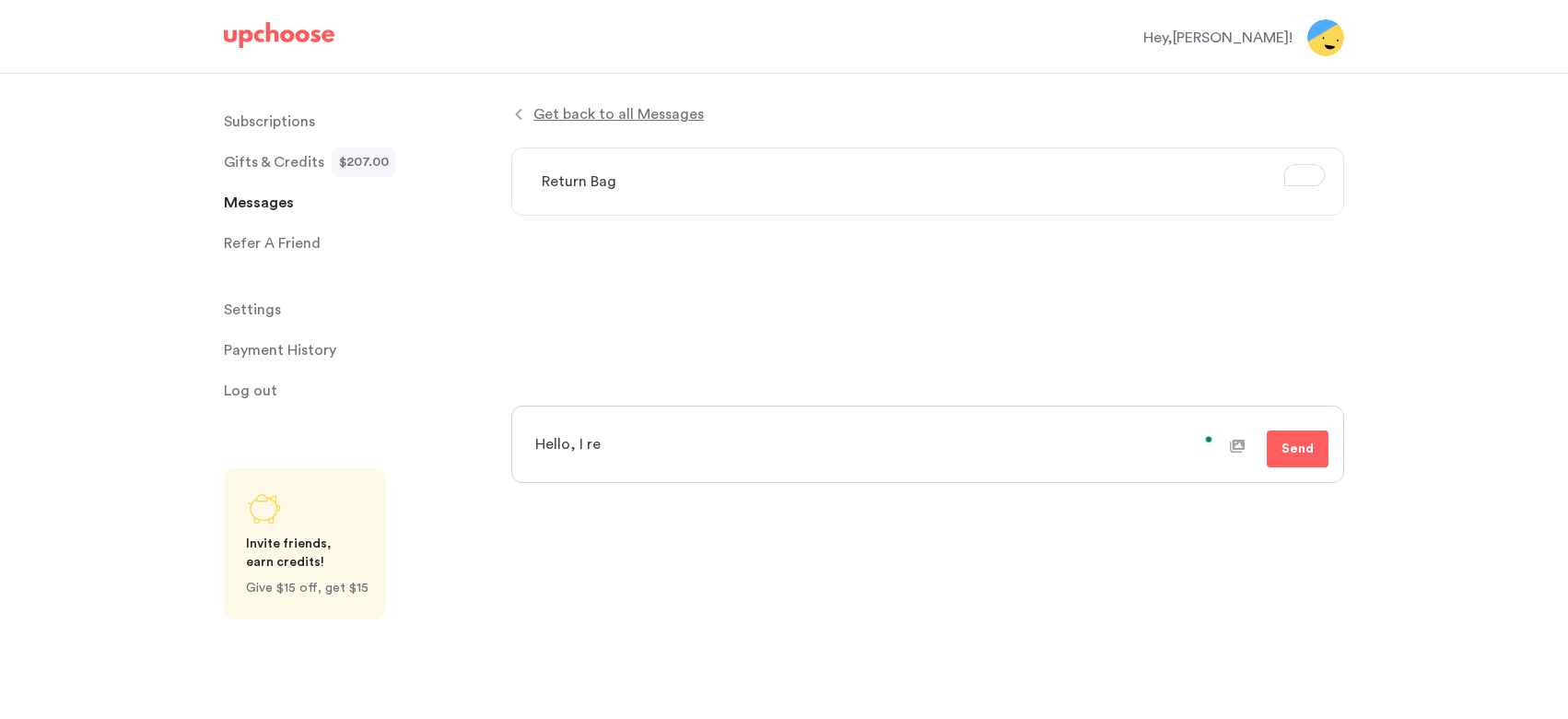
type textarea "Hello, I rec"
type textarea "x"
type textarea "Hello, I rece"
type textarea "x"
type textarea "Hello, I recei"
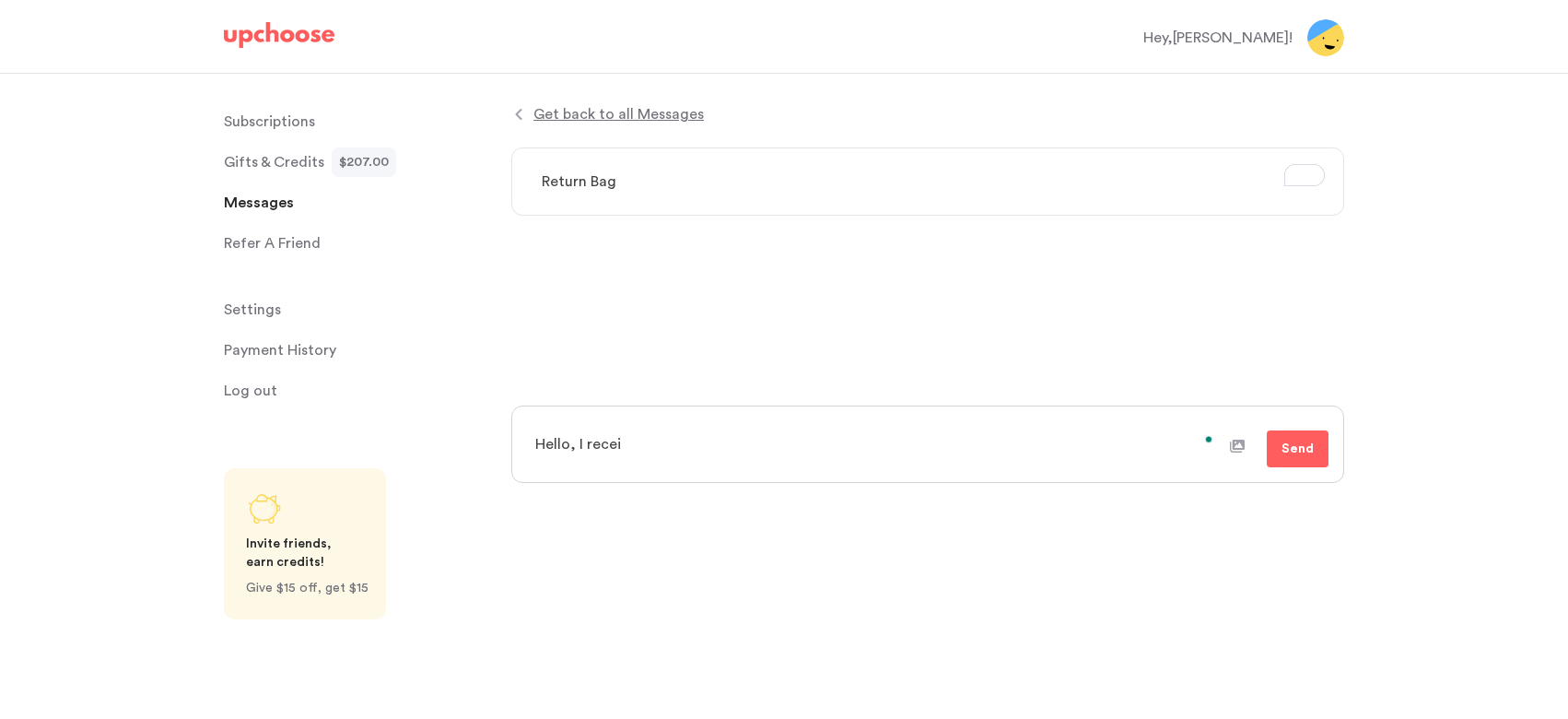
type textarea "x"
type textarea "Hello, I receiv"
type textarea "x"
type textarea "Hello, I receive"
type textarea "x"
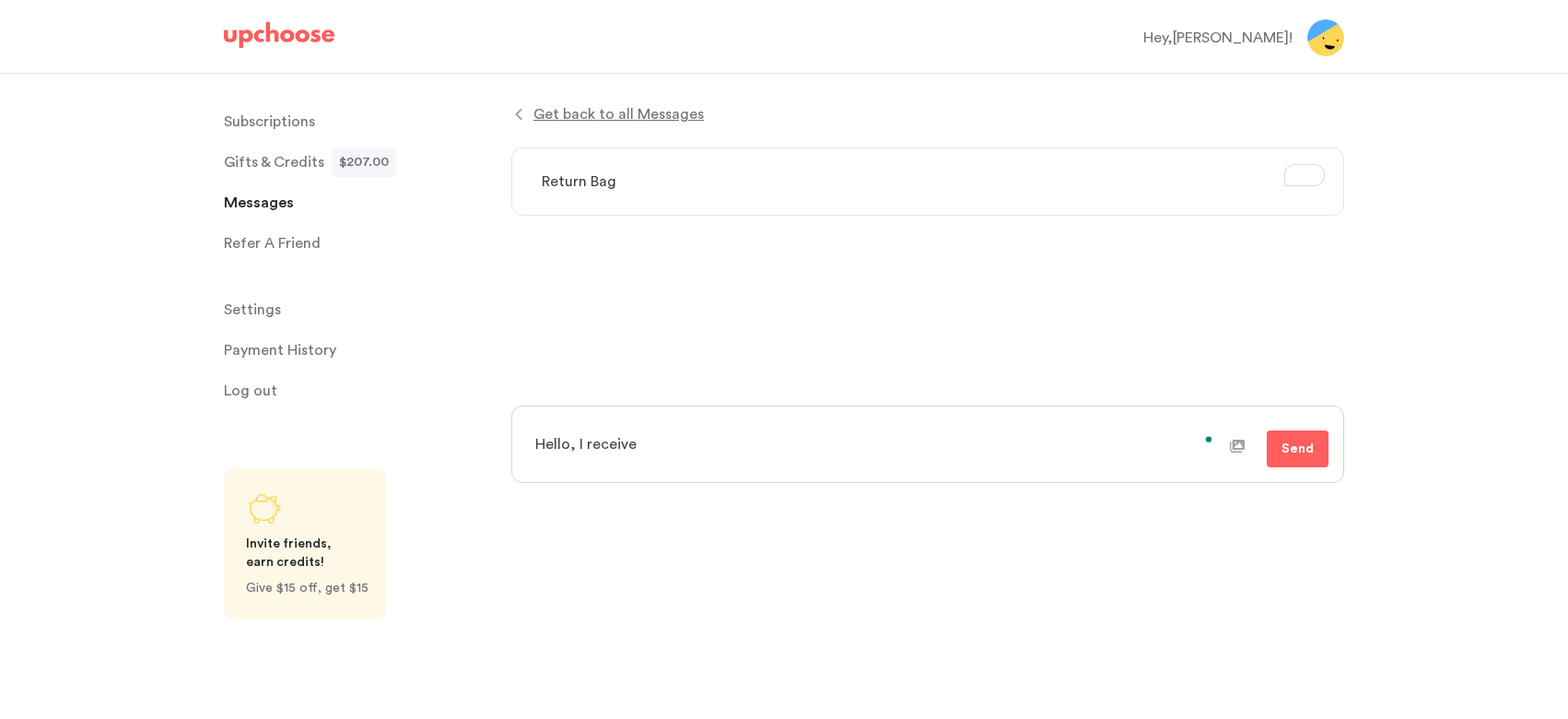
type textarea "Hello, I received"
type textarea "x"
type textarea "Hello, I received"
type textarea "x"
type textarea "Hello, I received m"
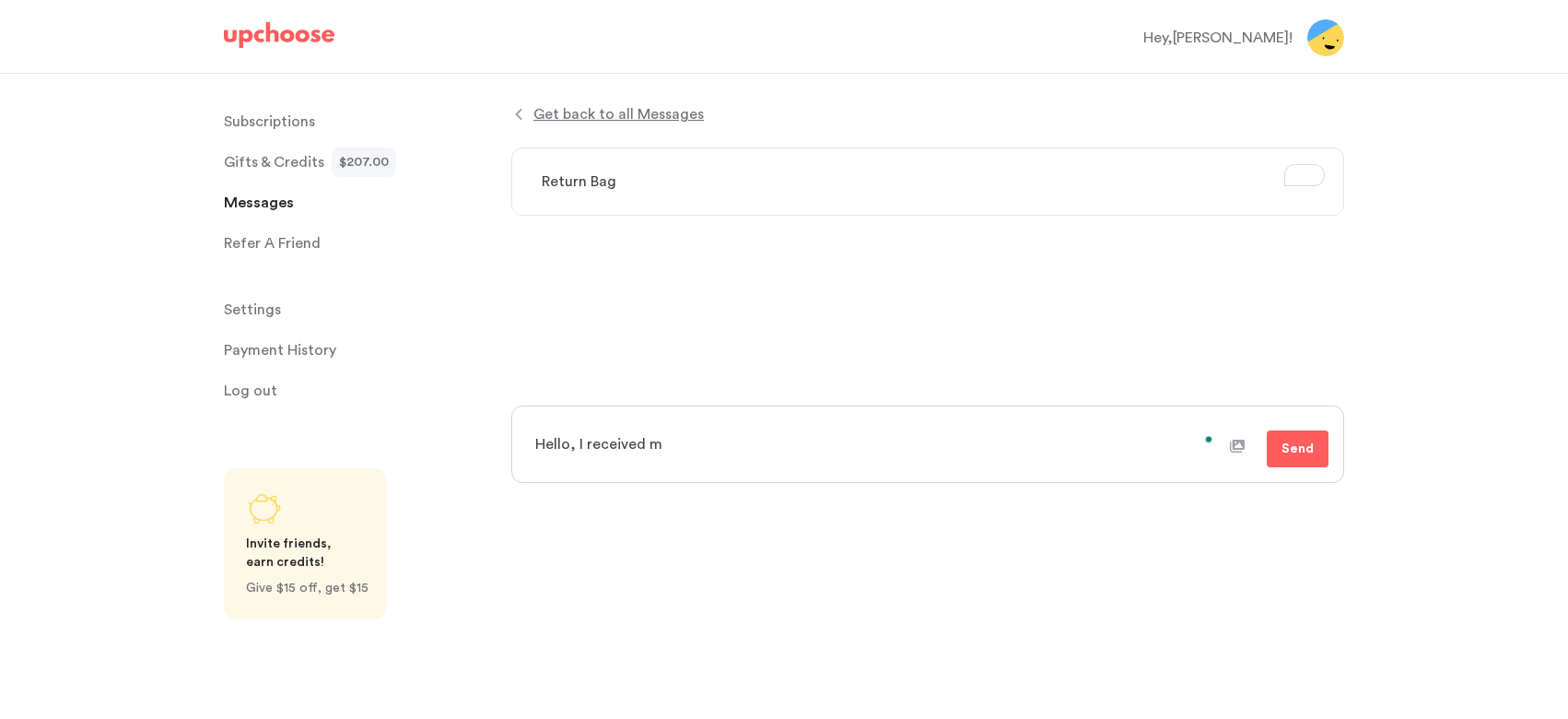
type textarea "x"
type textarea "Hello, I received my"
type textarea "x"
type textarea "Hello, I received my"
type textarea "x"
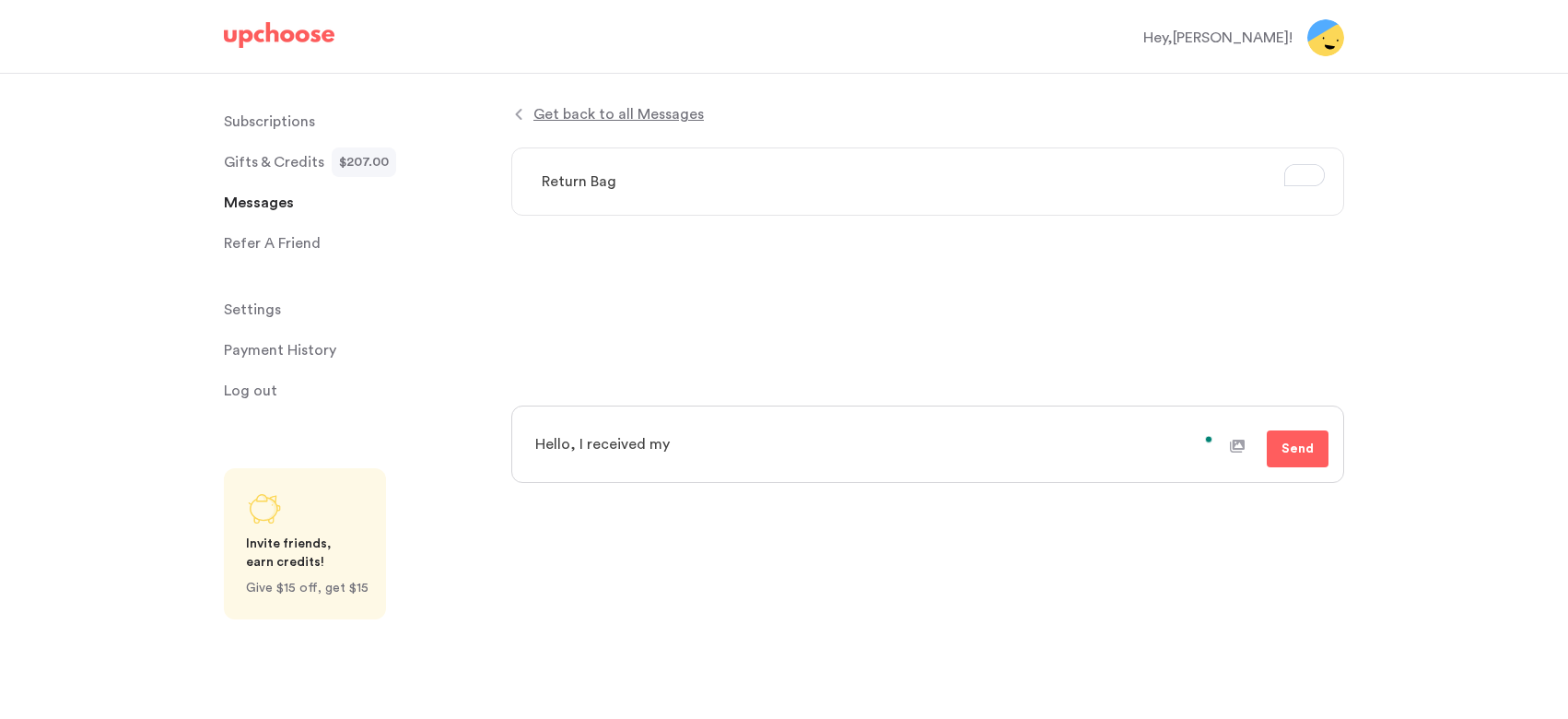
type textarea "Hello, I received my f"
type textarea "x"
type textarea "Hello, I received my fo"
type textarea "x"
type textarea "Hello, I received my for"
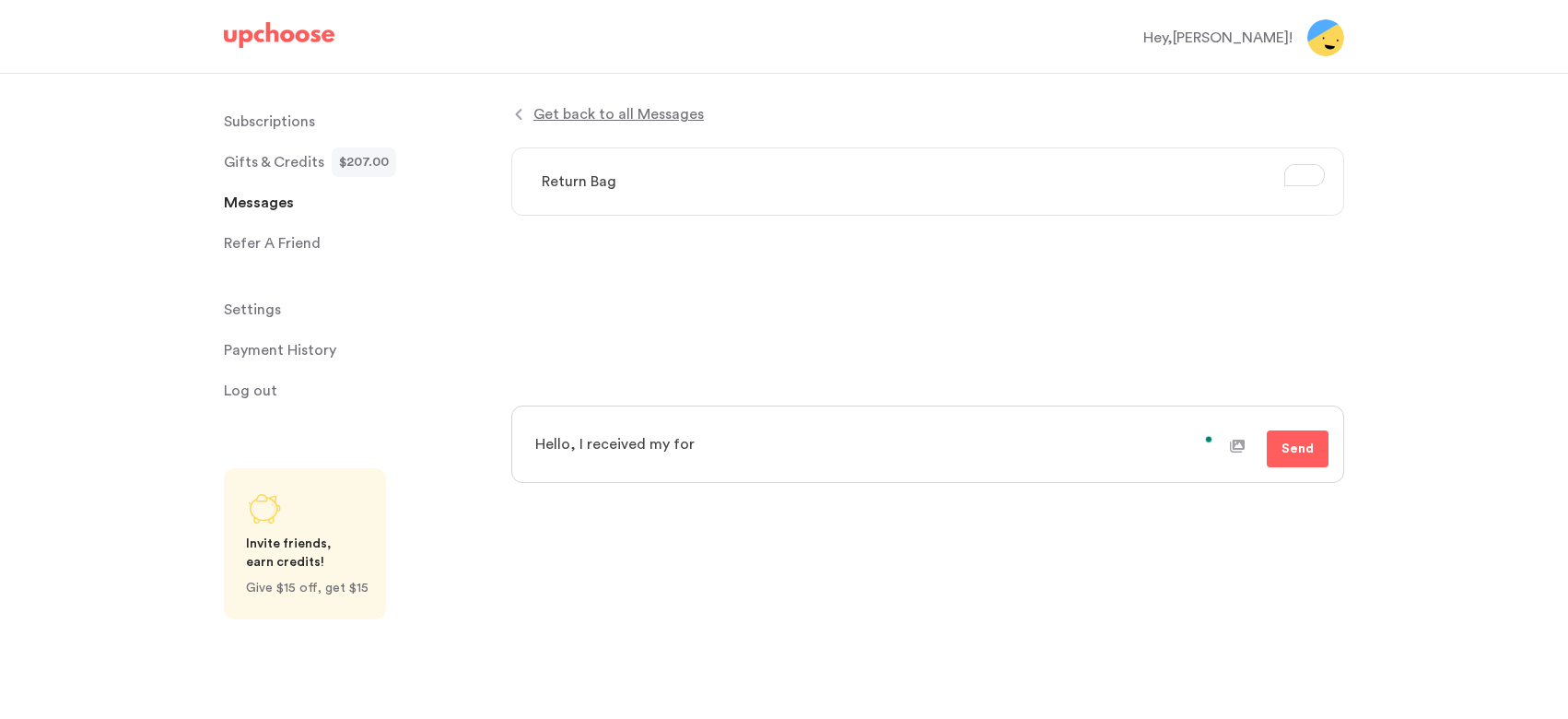
type textarea "x"
type textarea "Hello, I received my fors"
type textarea "x"
type textarea "Hello, I received my forst"
type textarea "x"
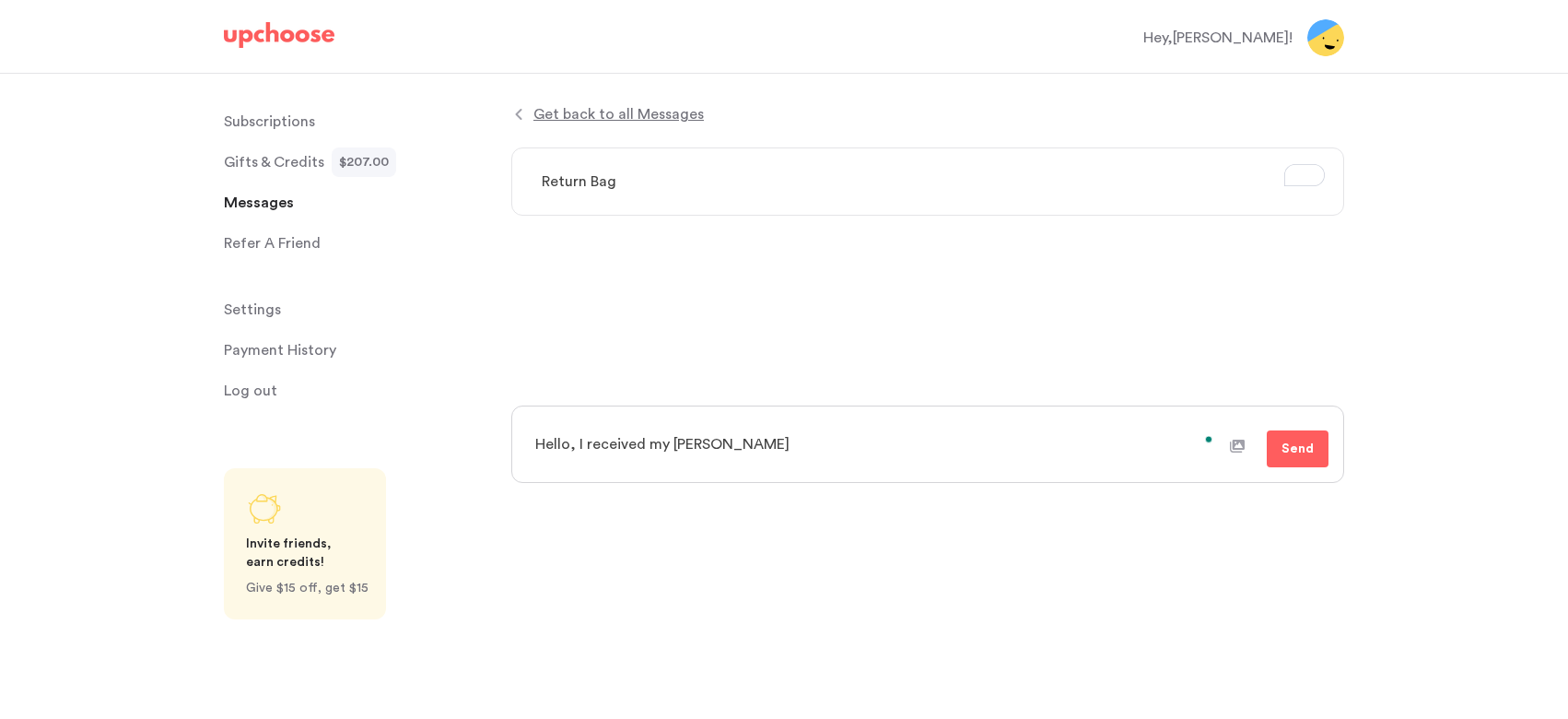
type textarea "Hello, I received my forst"
type textarea "x"
type textarea "Hello, I received my forst"
type textarea "x"
type textarea "Hello, I received my fors"
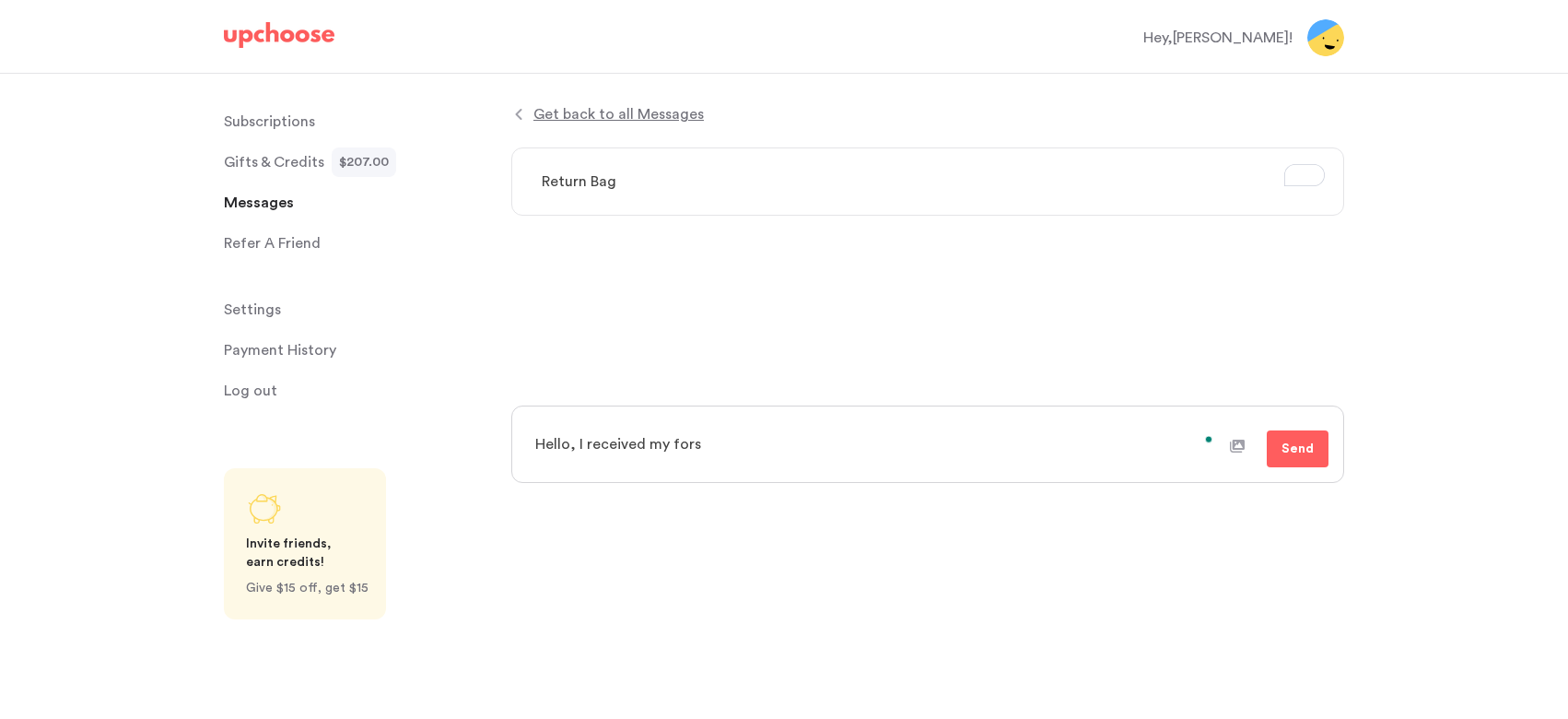
type textarea "x"
type textarea "Hello, I received my for"
type textarea "x"
type textarea "Hello, I received my fo"
type textarea "x"
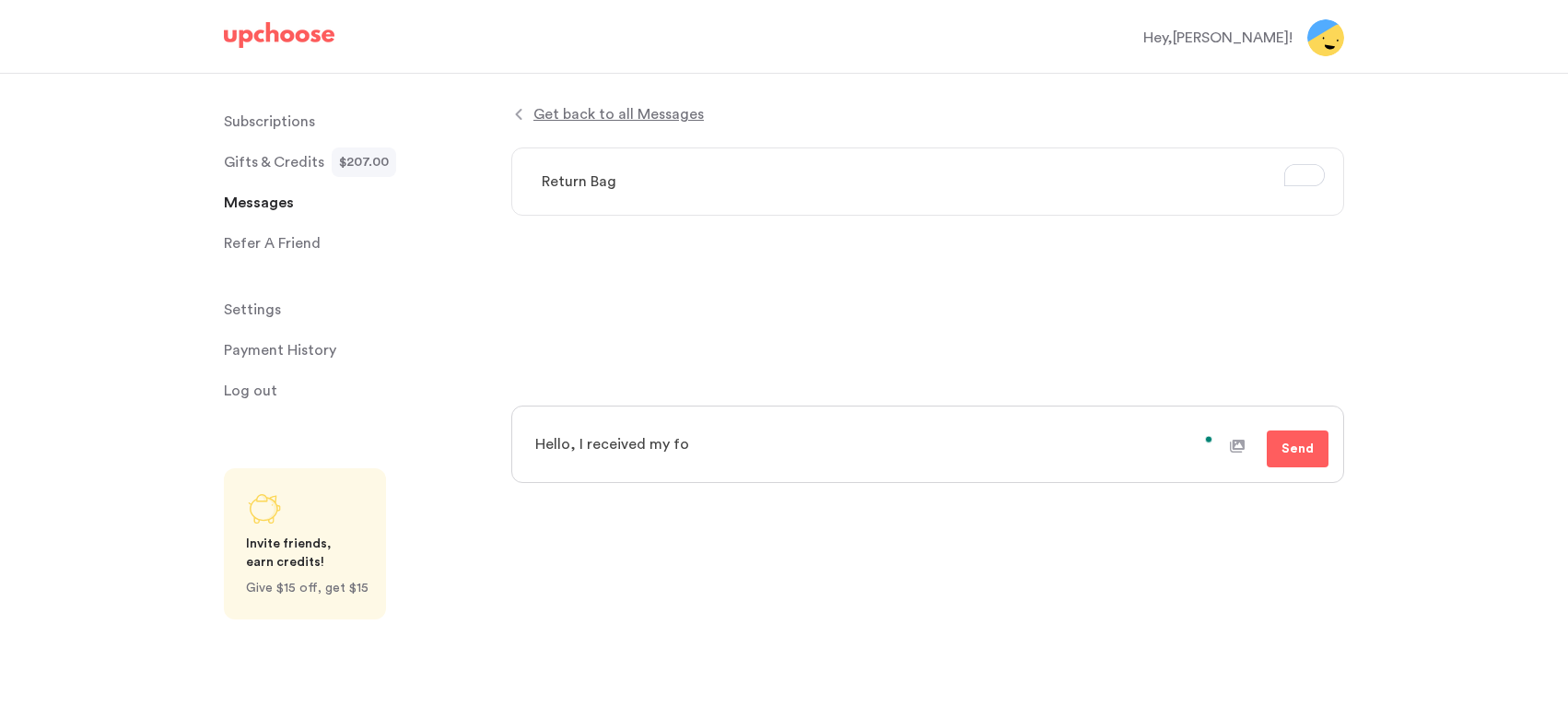
type textarea "Hello, I received my f"
type textarea "x"
type textarea "Hello, I received my fi"
type textarea "x"
type textarea "Hello, I received my fir"
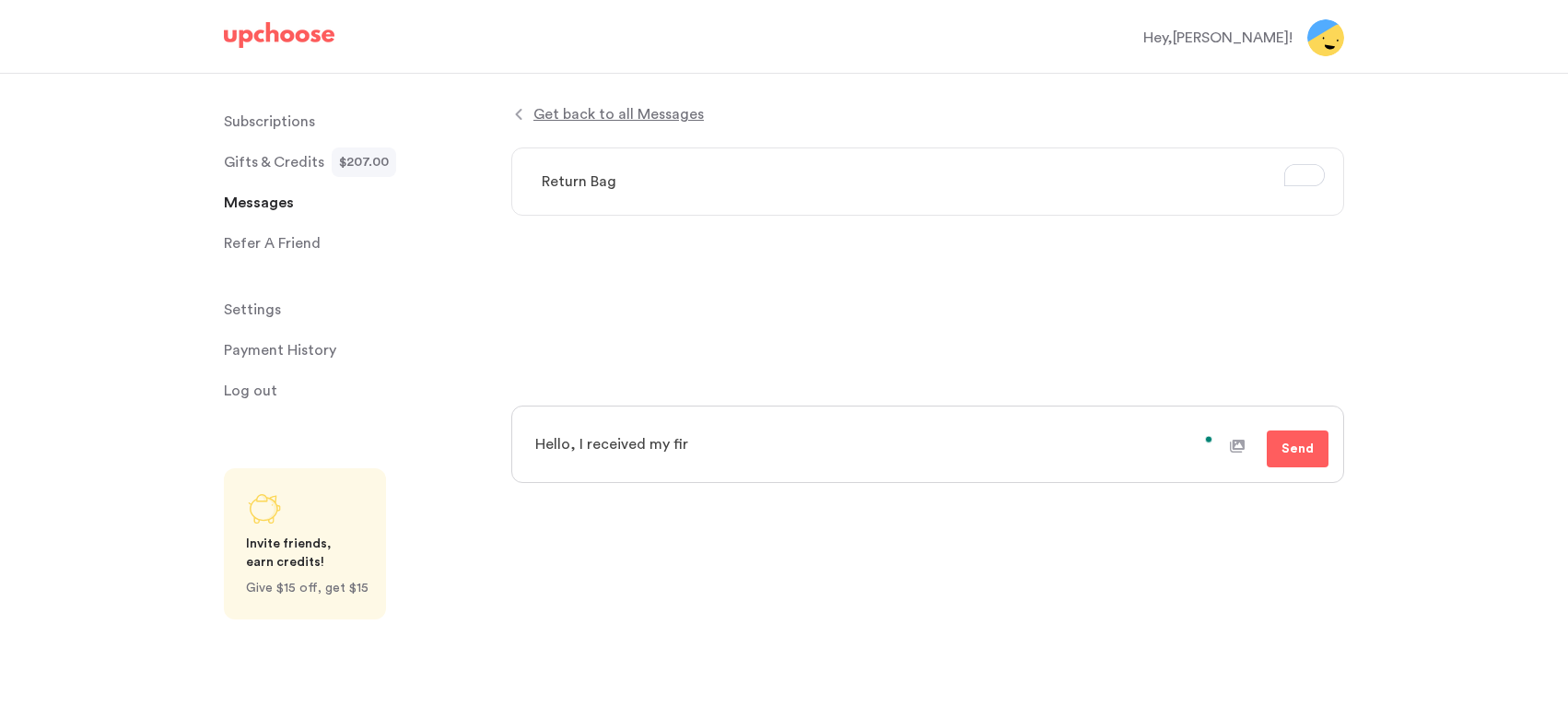
type textarea "x"
type textarea "Hello, I received my firs"
type textarea "x"
type textarea "Hello, I received my first"
type textarea "x"
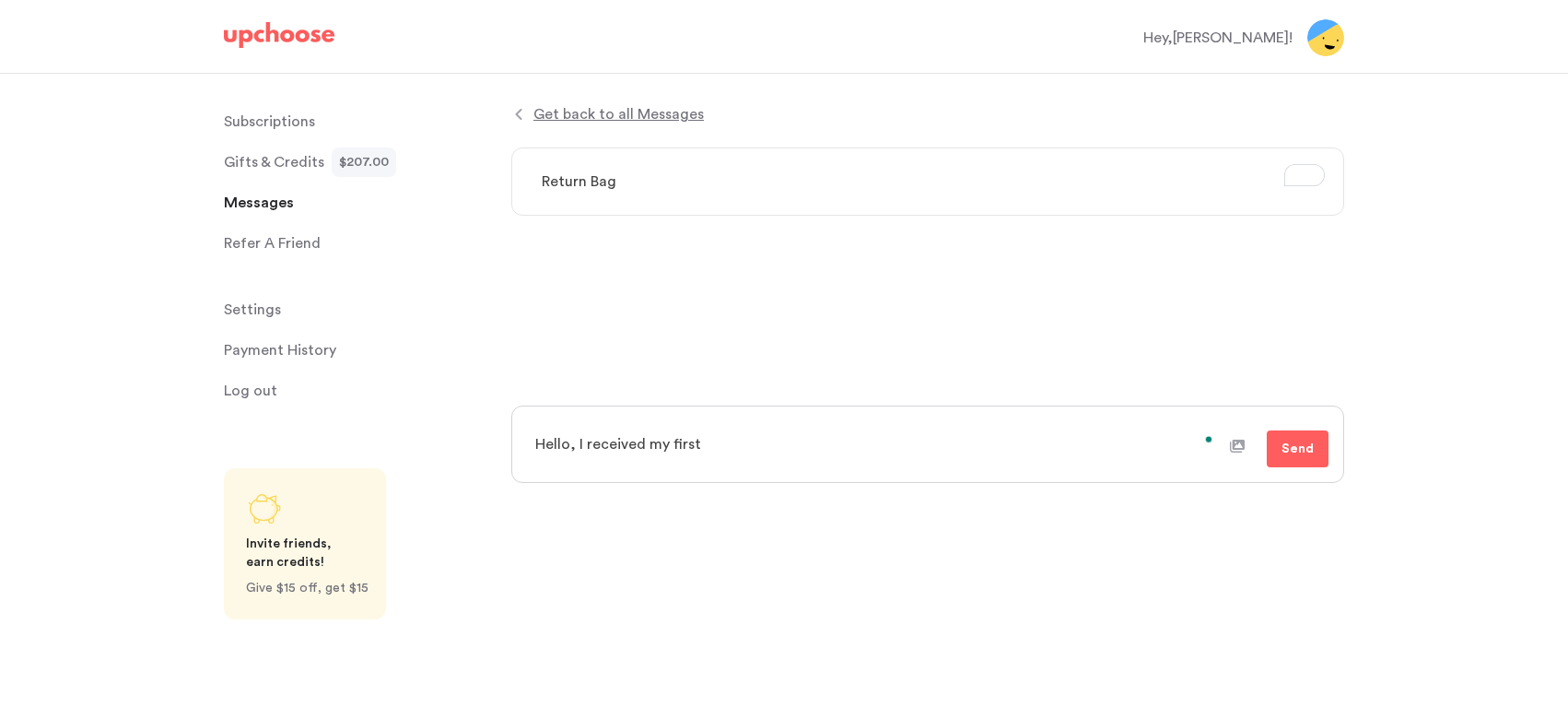
type textarea "Hello, I received my first"
type textarea "x"
type textarea "Hello, I received my first o"
type textarea "x"
type textarea "Hello, I received my first or"
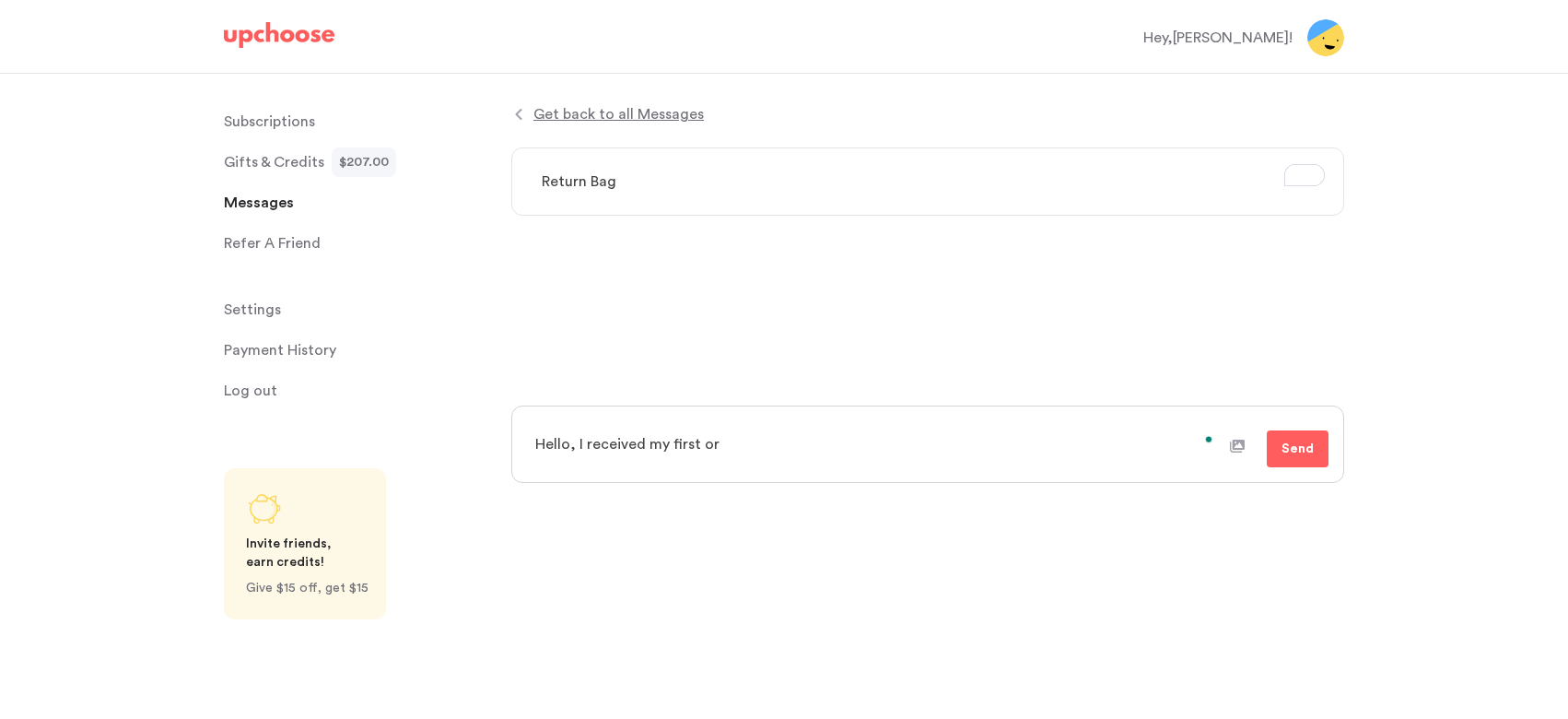
type textarea "x"
type textarea "Hello, I received my first ord"
type textarea "x"
type textarea "Hello, I received my first orde"
type textarea "x"
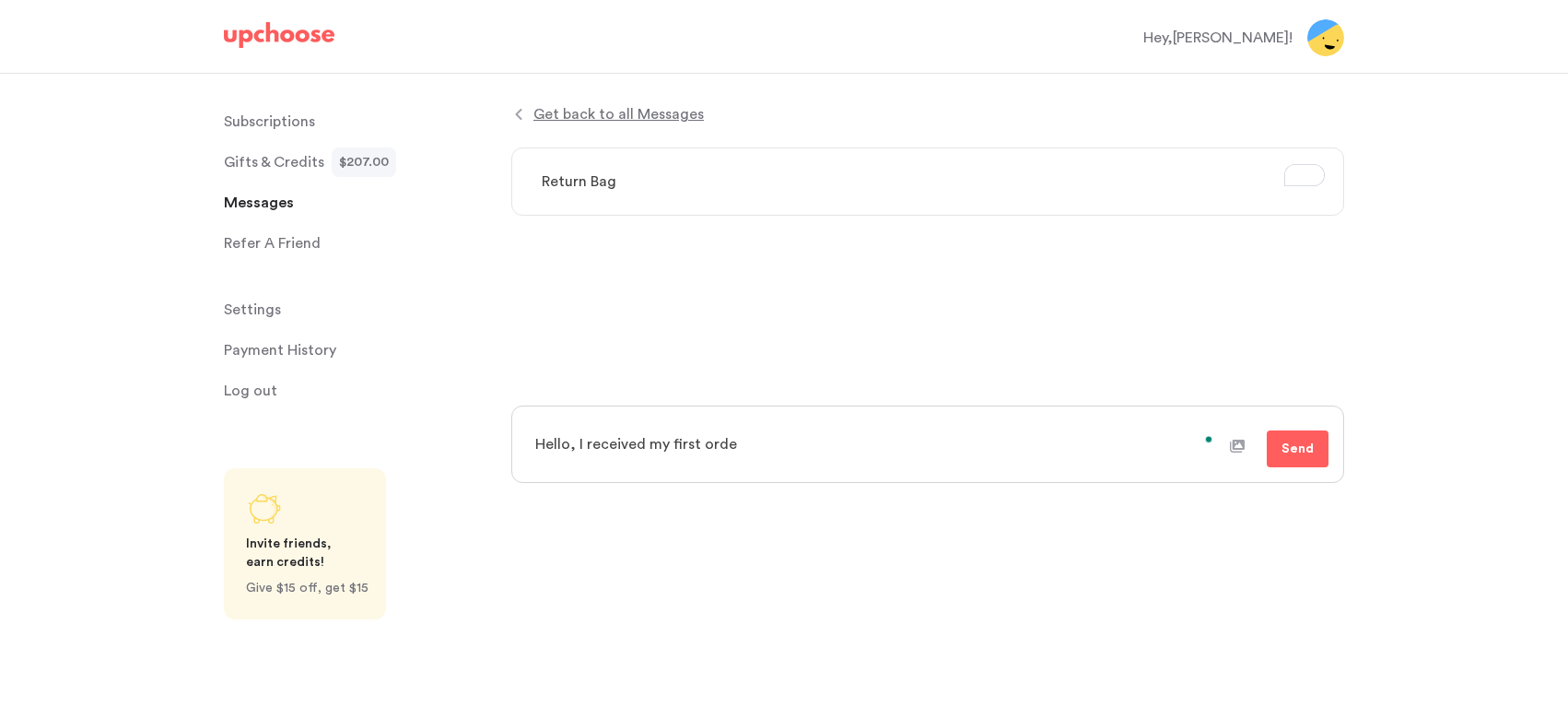
type textarea "Hello, I received my first order"
type textarea "x"
type textarea "Hello, I received my first order"
type textarea "x"
type textarea "Hello, I received my first order a"
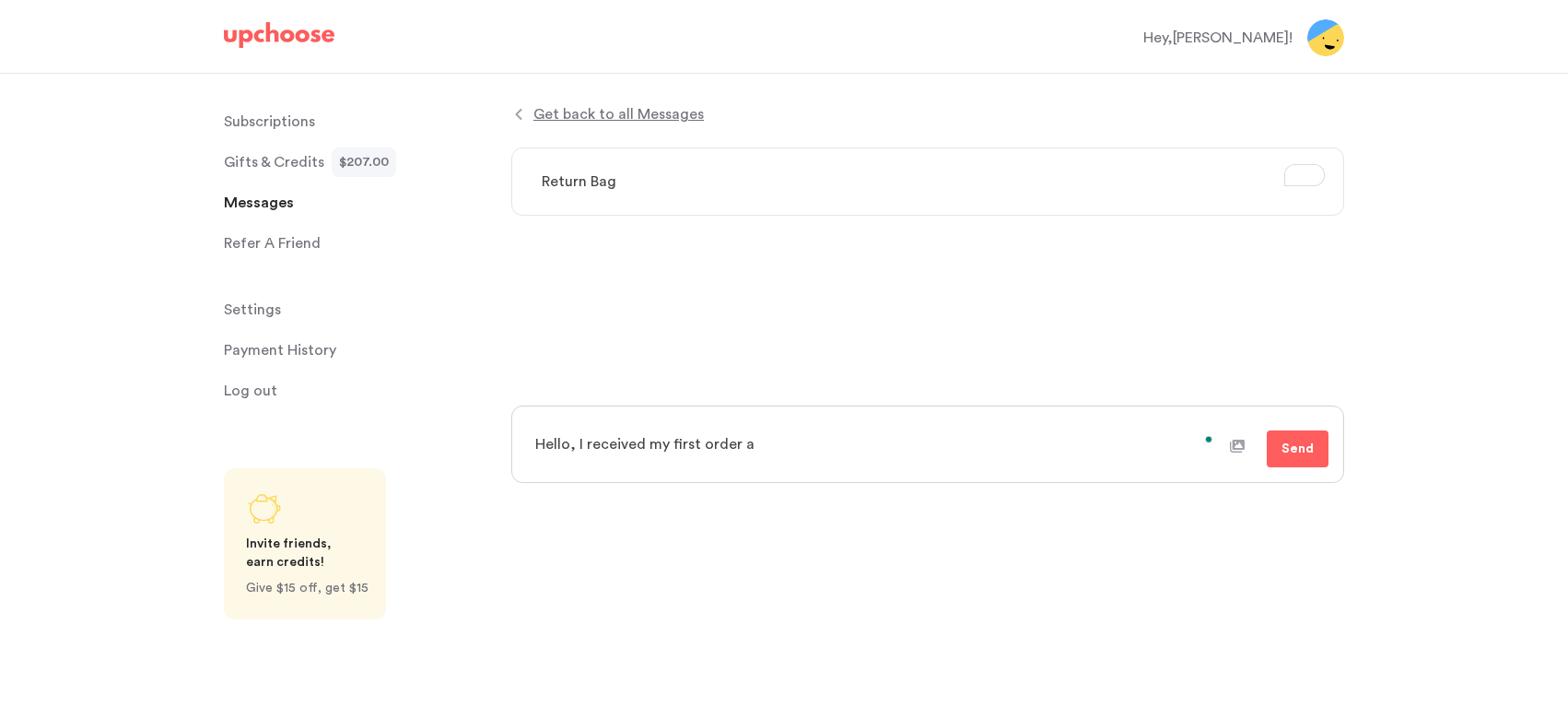
type textarea "x"
type textarea "Hello, I received my first order ab"
type textarea "x"
type textarea "Hello, I received my first order abo"
type textarea "x"
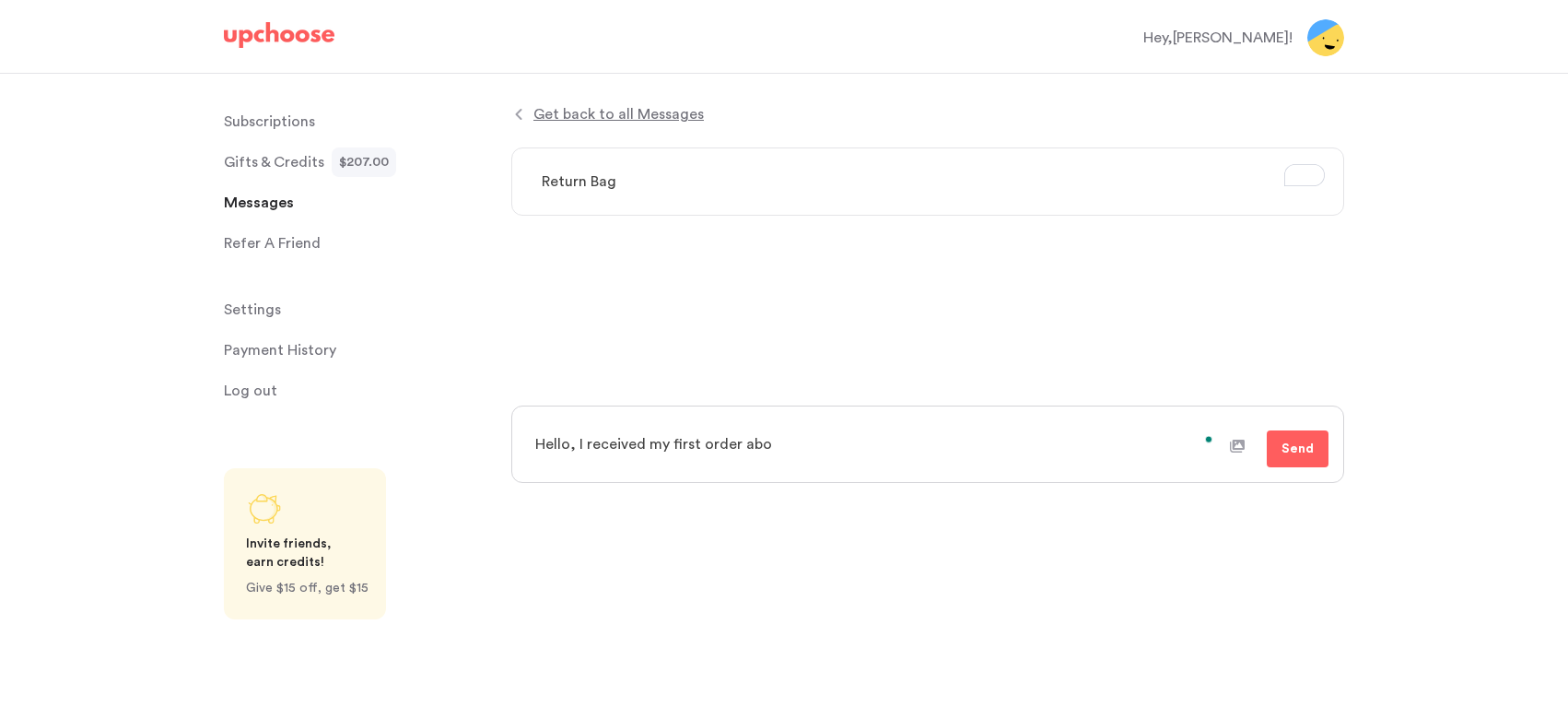
type textarea "Hello, I received my first order abou"
type textarea "x"
type textarea "Hello, I received my first order about"
type textarea "x"
type textarea "Hello, I received my first order about"
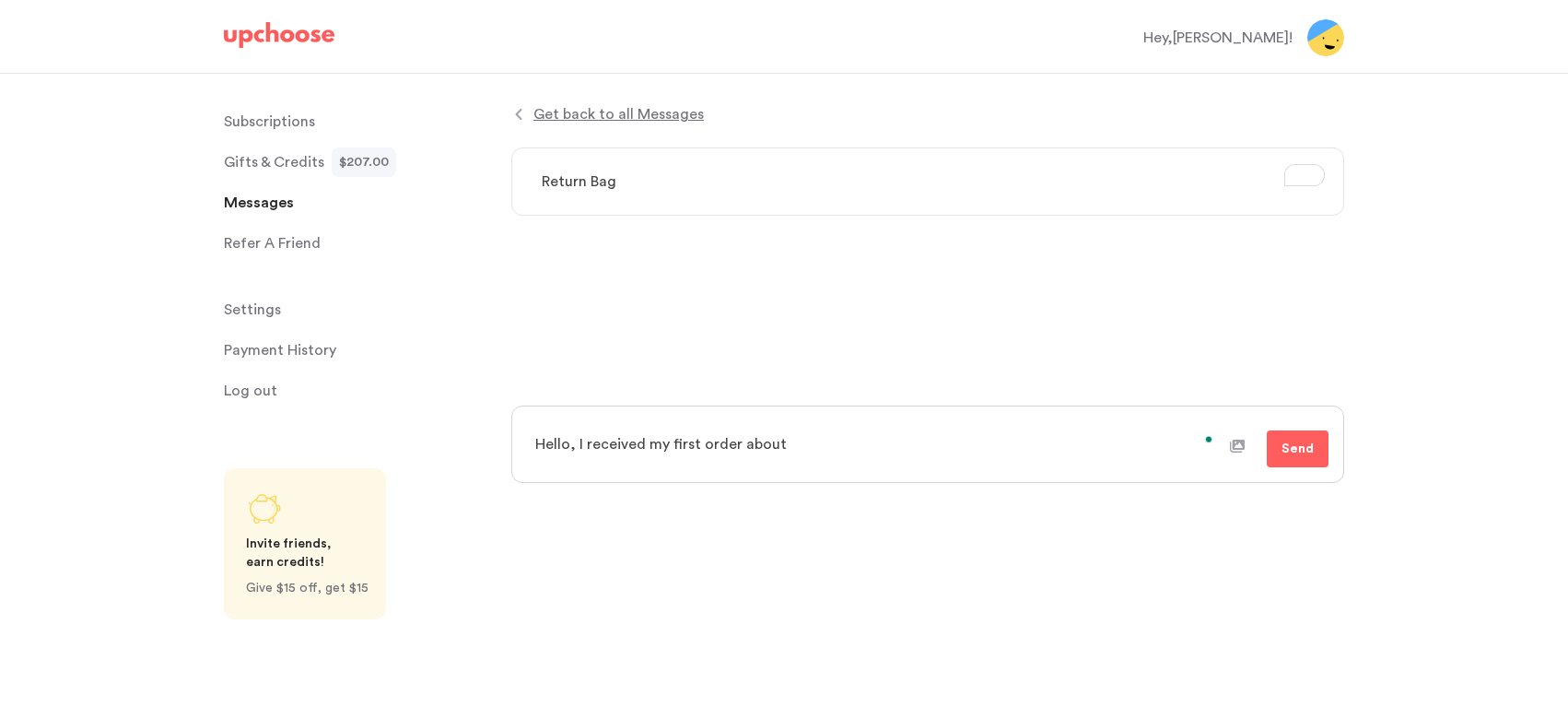
type textarea "x"
type textarea "Hello, I received my first order about a"
type textarea "x"
type textarea "Hello, I received my first order about a"
type textarea "x"
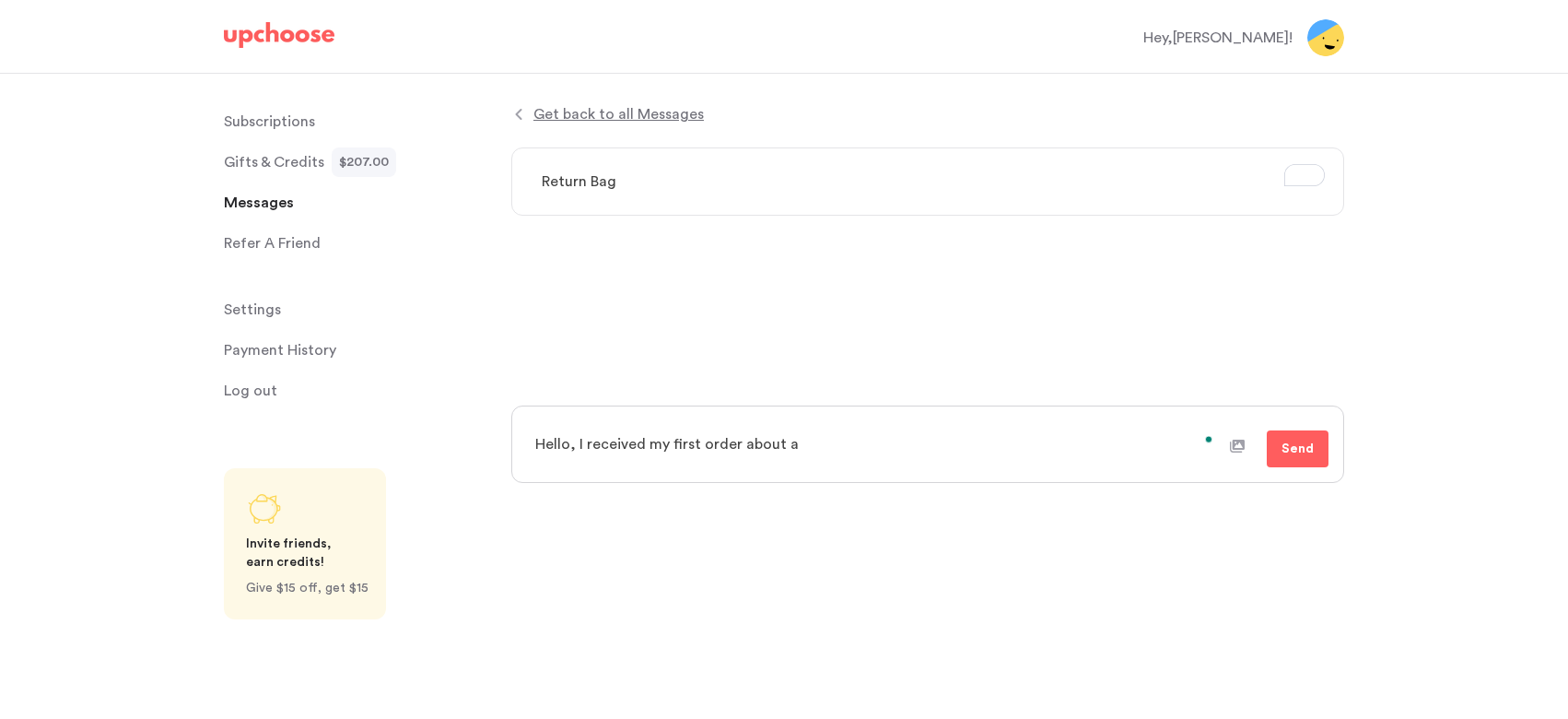
type textarea "Hello, I received my first order about a m"
type textarea "x"
type textarea "Hello, I received my first order about a mn"
type textarea "x"
type textarea "Hello, I received my first order about a m"
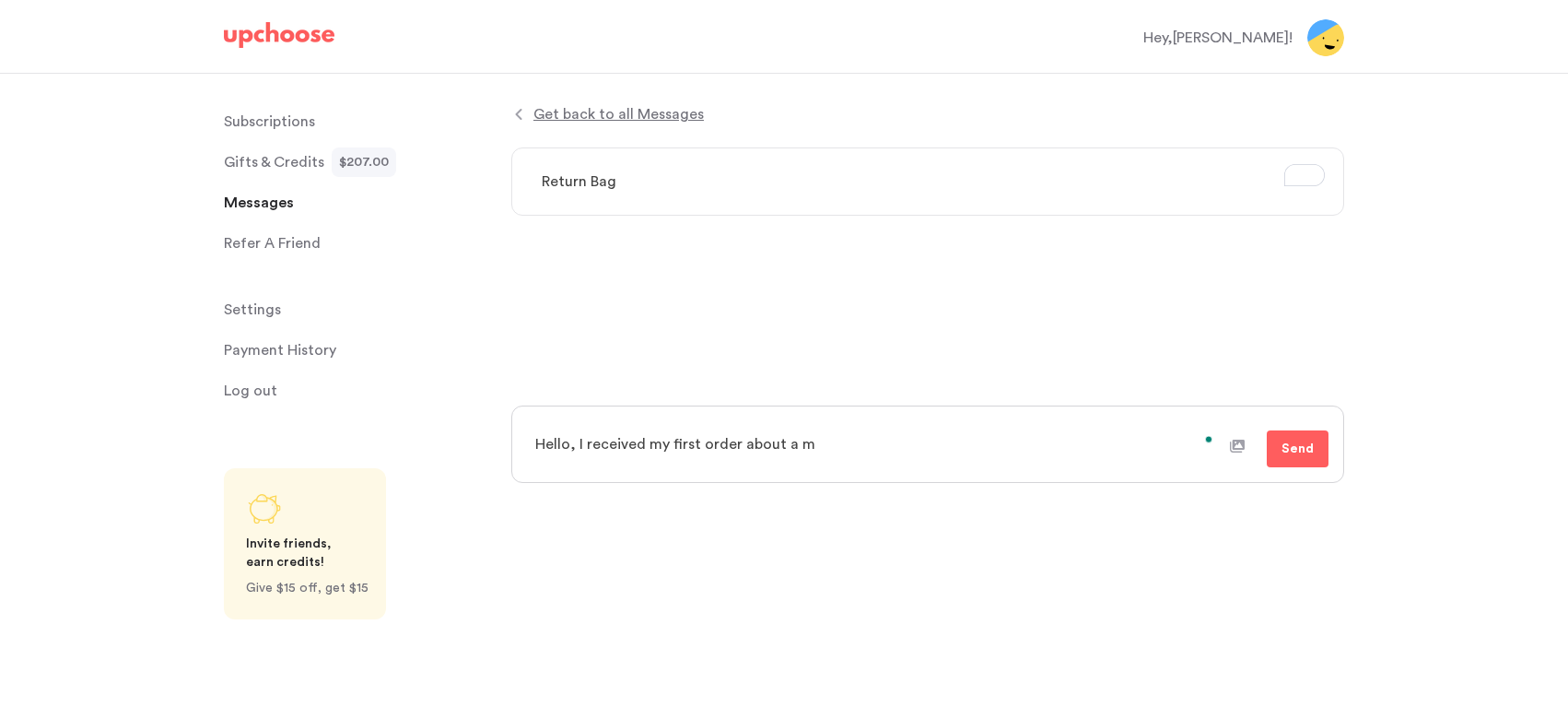
type textarea "x"
type textarea "Hello, I received my first order about a mo"
type textarea "x"
type textarea "Hello, I received my first order about a mon"
type textarea "x"
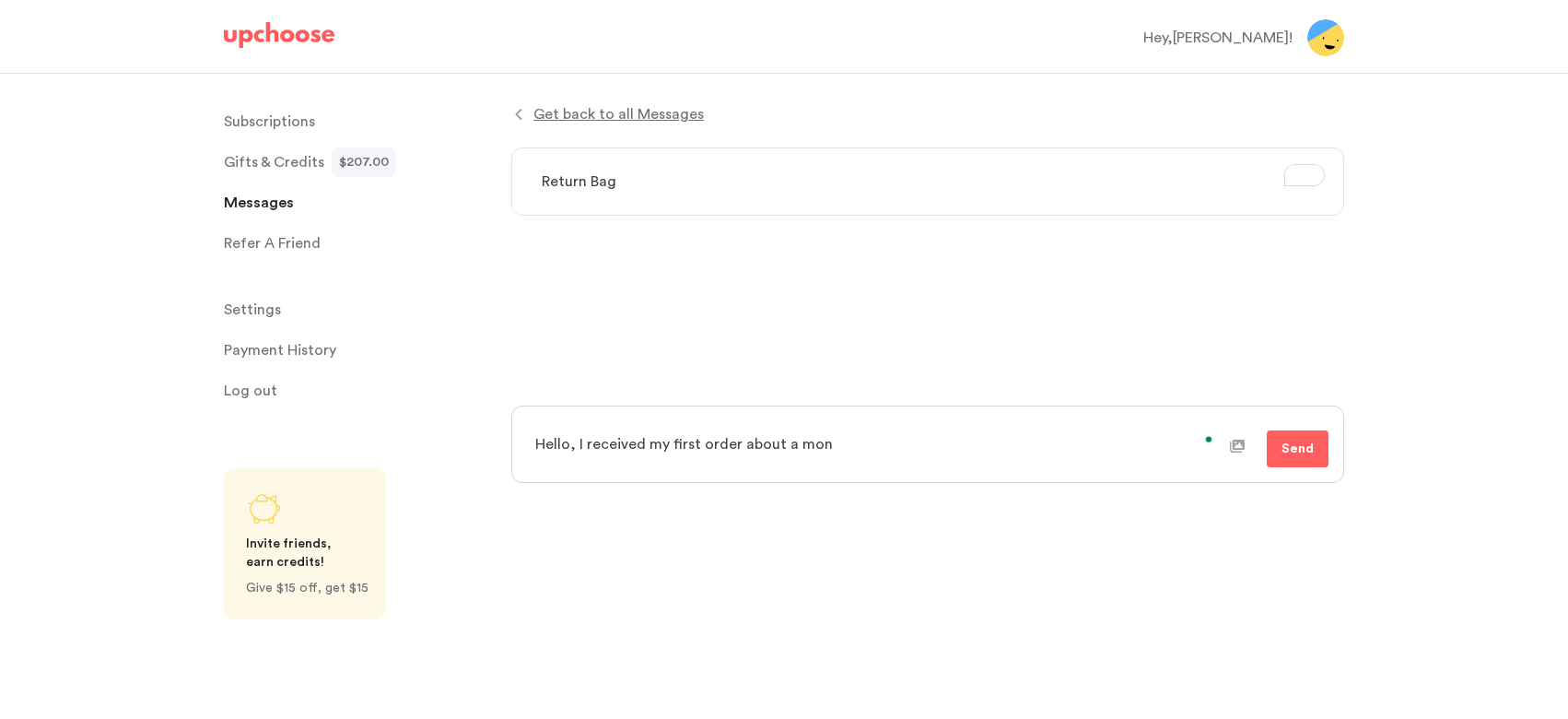
type textarea "Hello, I received my first order about a mont"
type textarea "x"
type textarea "Hello, I received my first order about a month"
type textarea "x"
type textarea "Hello, I received my first order about a month"
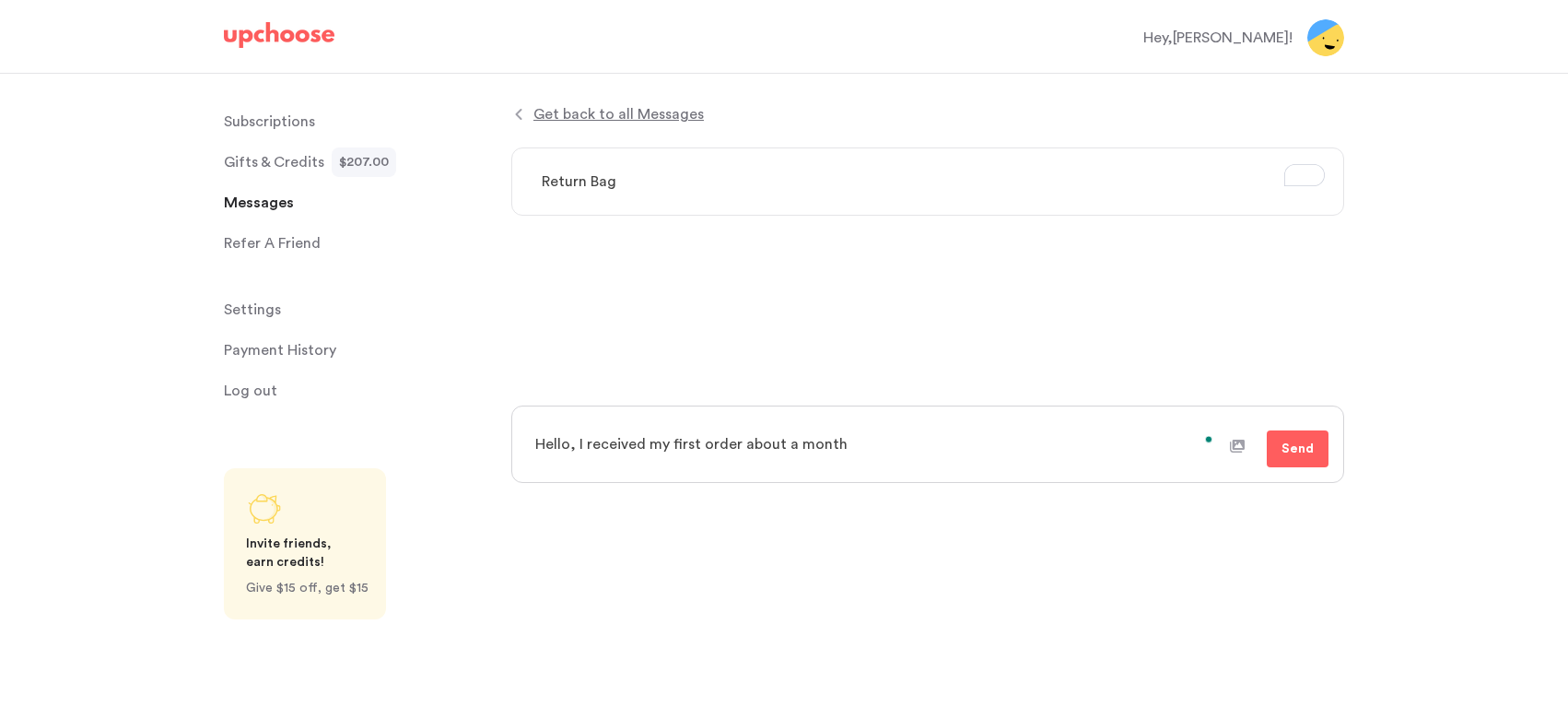
type textarea "x"
type textarea "Hello, I received my first order about a month a"
type textarea "x"
type textarea "Hello, I received my first order about a month ag"
type textarea "x"
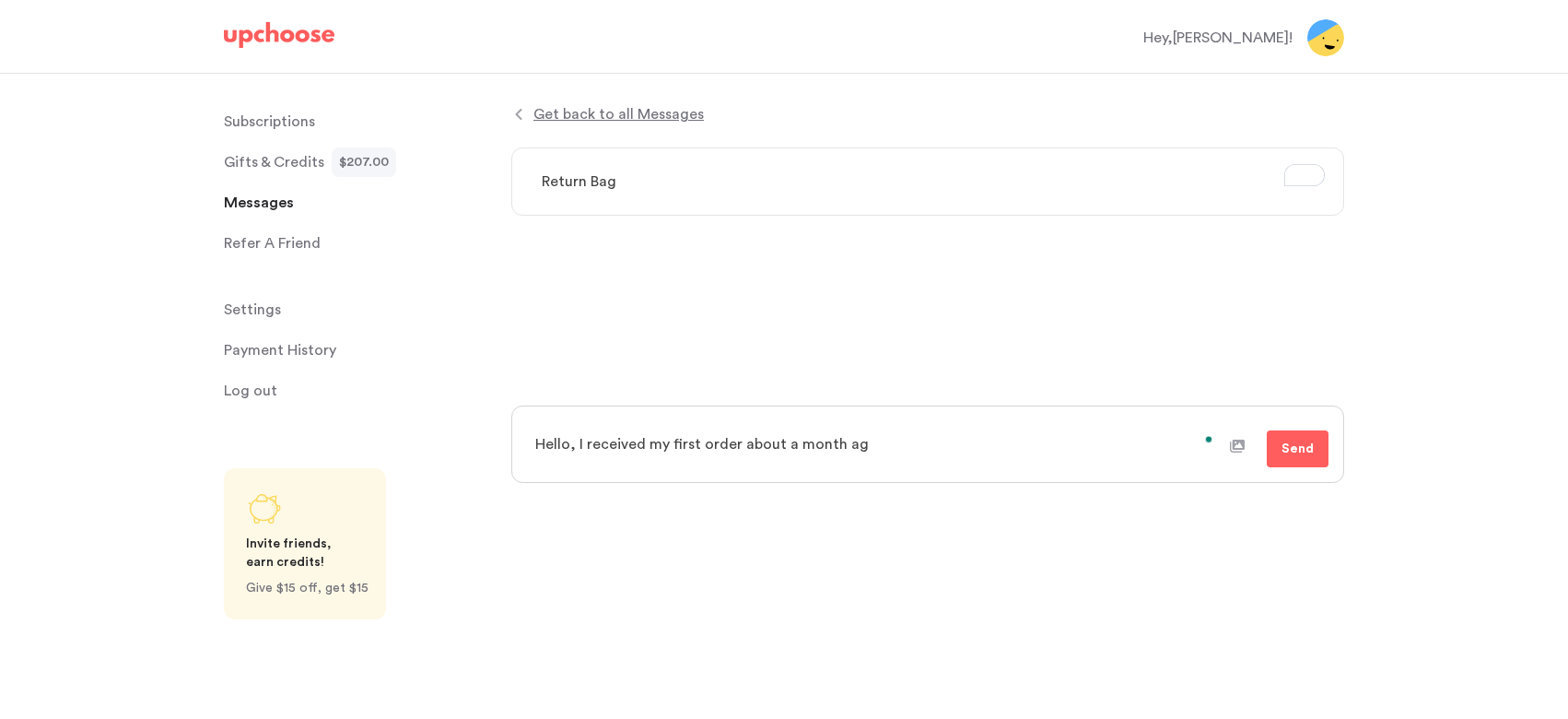
type textarea "Hello, I received my first order about a month ago"
type textarea "x"
type textarea "Hello, I received my first order about a month ago"
type textarea "x"
type textarea "Hello, I received my first order about a month ago a"
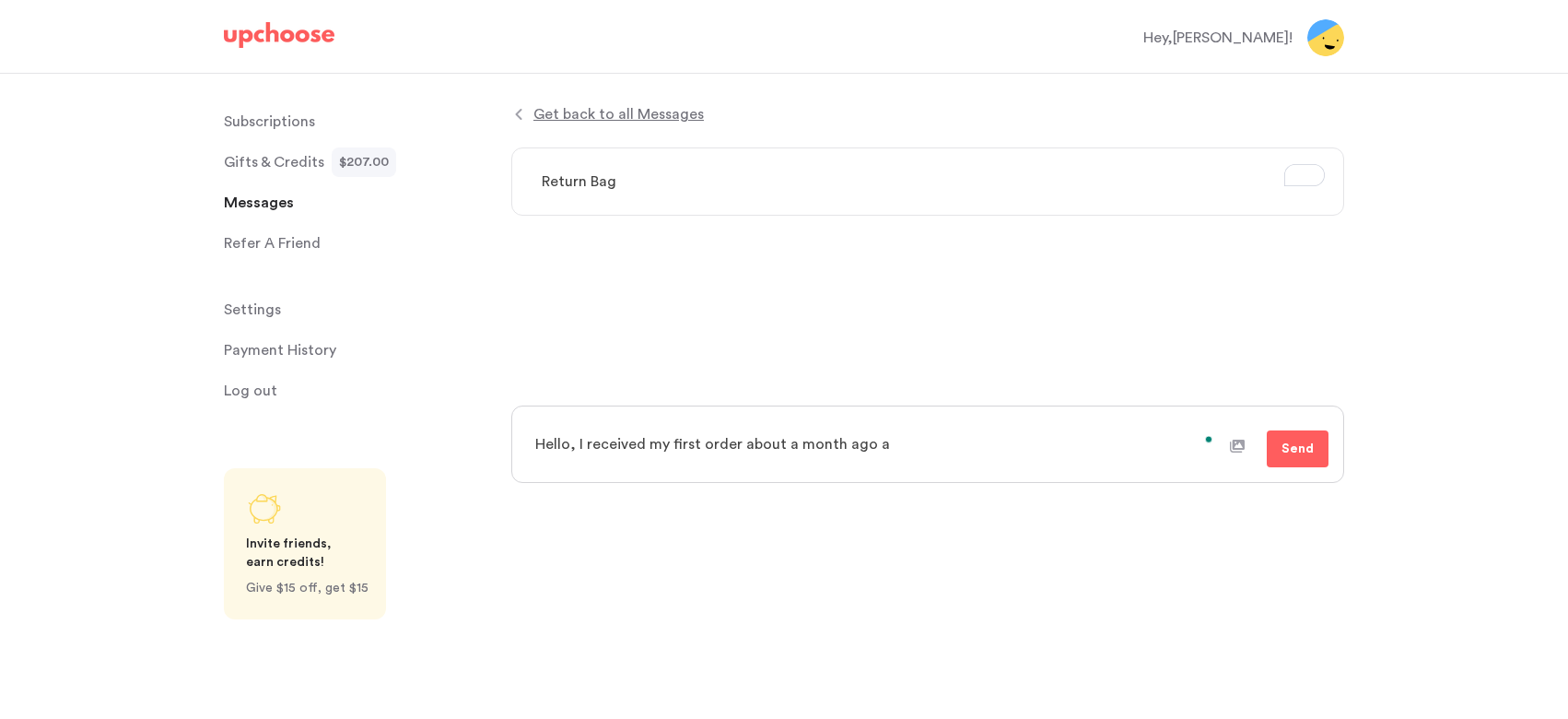
type textarea "x"
type textarea "Hello, I received my first order about a month ago an"
type textarea "x"
type textarea "Hello, I received my first order about a month ago and"
type textarea "x"
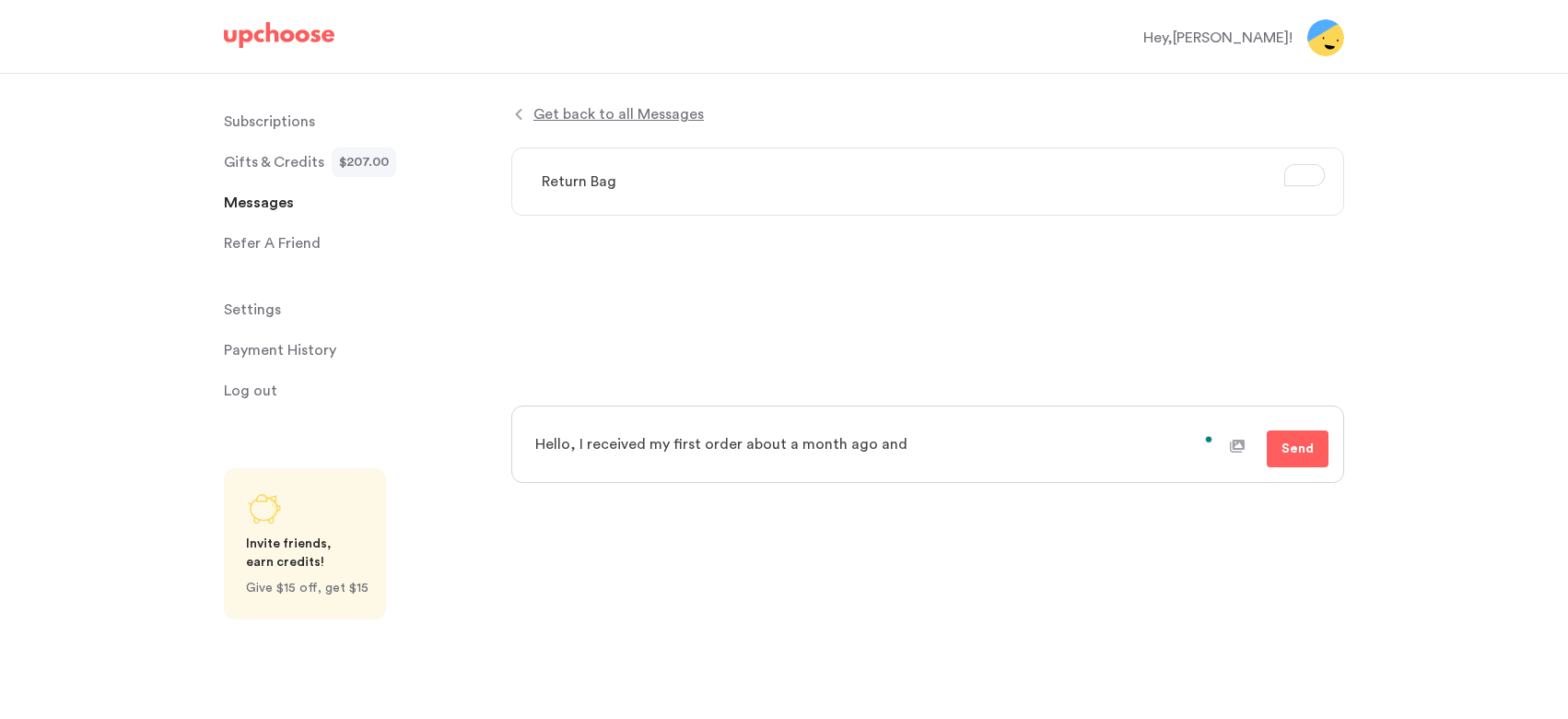
type textarea "Hello, I received my first order about a month ago and"
type textarea "x"
type textarea "Hello, I received my first order about a month ago and t"
type textarea "x"
type textarea "Hello, I received my first order about a month ago and tr"
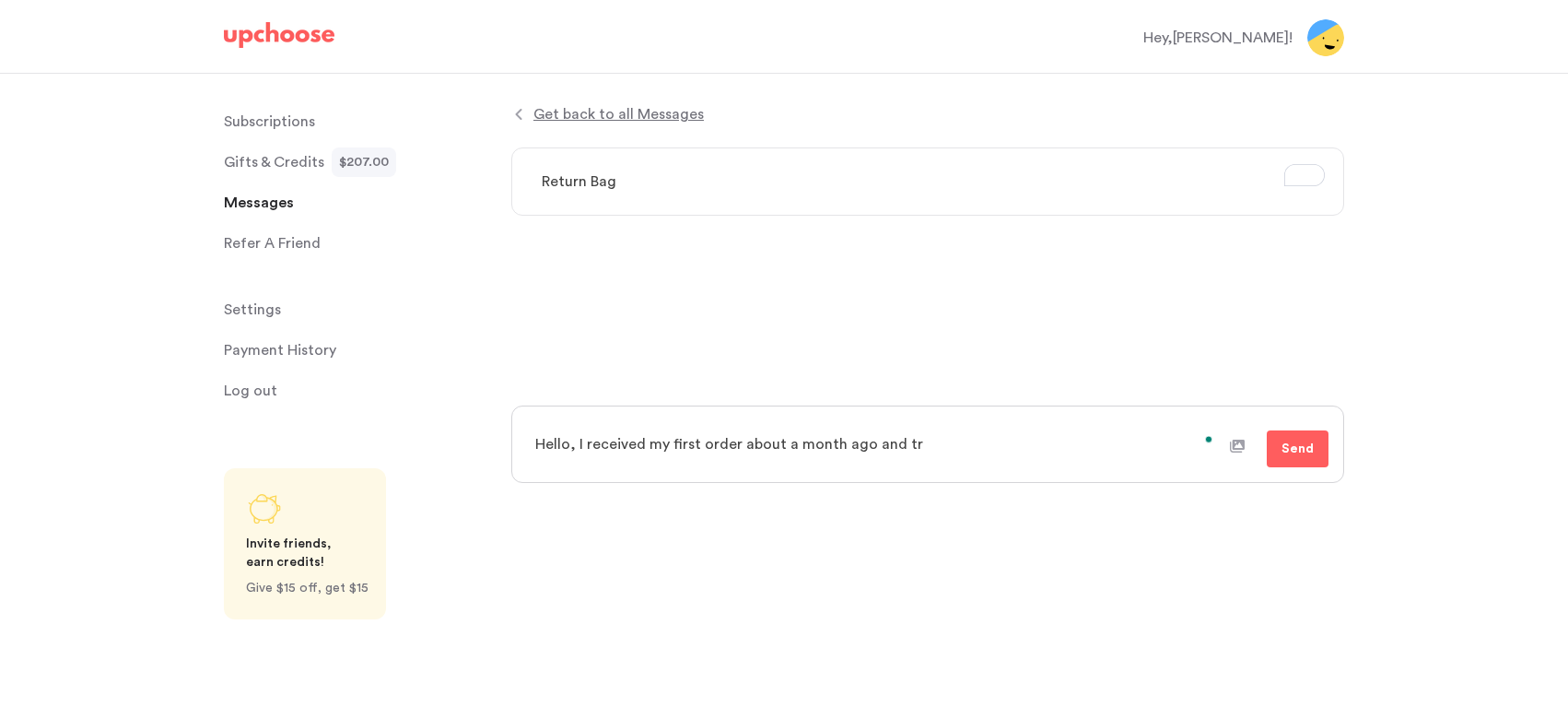
type textarea "x"
type textarea "Hello, I received my first order about a month ago and tri"
type textarea "x"
type textarea "Hello, I received my first order about a month ago and trie"
type textarea "x"
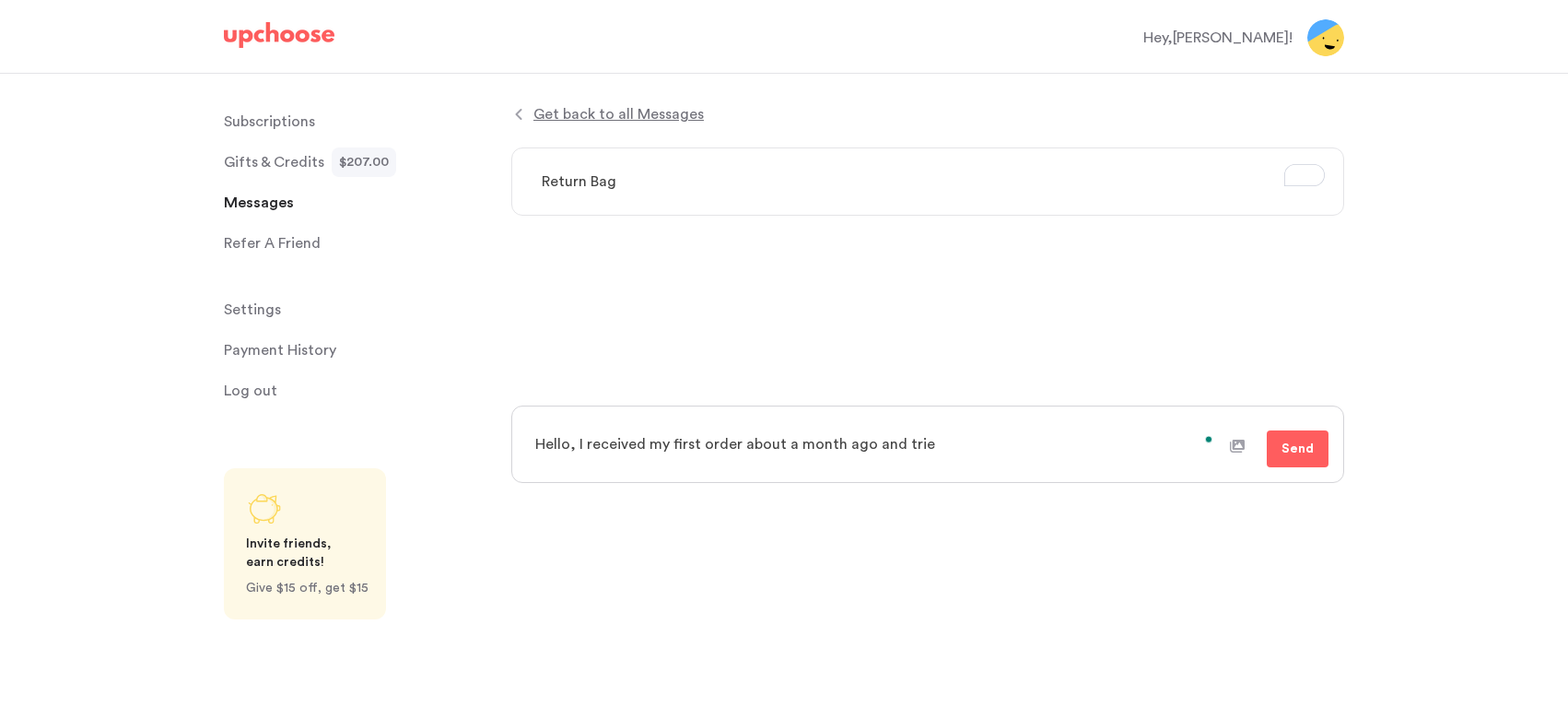
type textarea "Hello, I received my first order about a month ago and tried"
type textarea "x"
type textarea "Hello, I received my first order about a month ago and tried"
type textarea "x"
type textarea "Hello, I received my first order about a month ago and tried t"
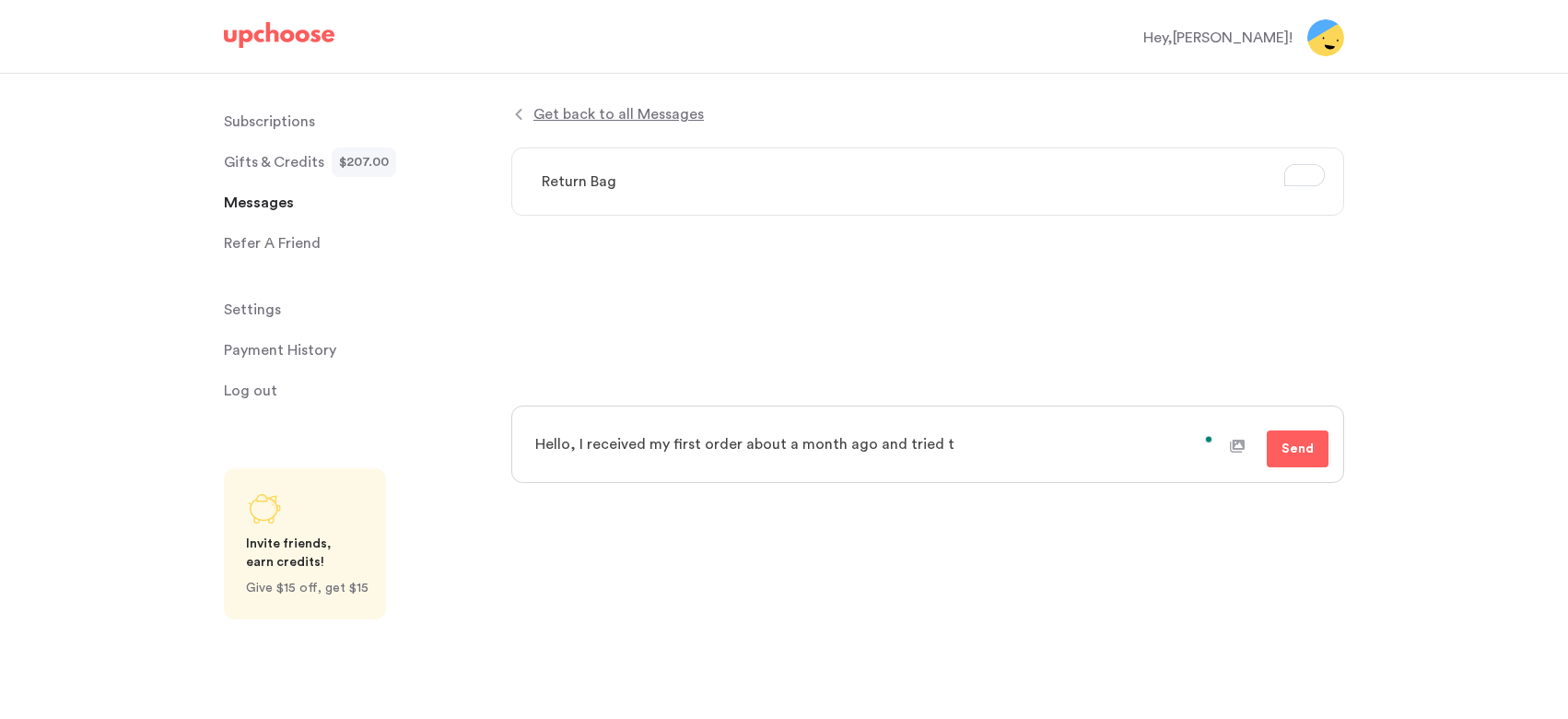
type textarea "x"
type textarea "Hello, I received my first order about a month ago and tried to"
type textarea "x"
type textarea "Hello, I received my first order about a month ago and tried to"
type textarea "x"
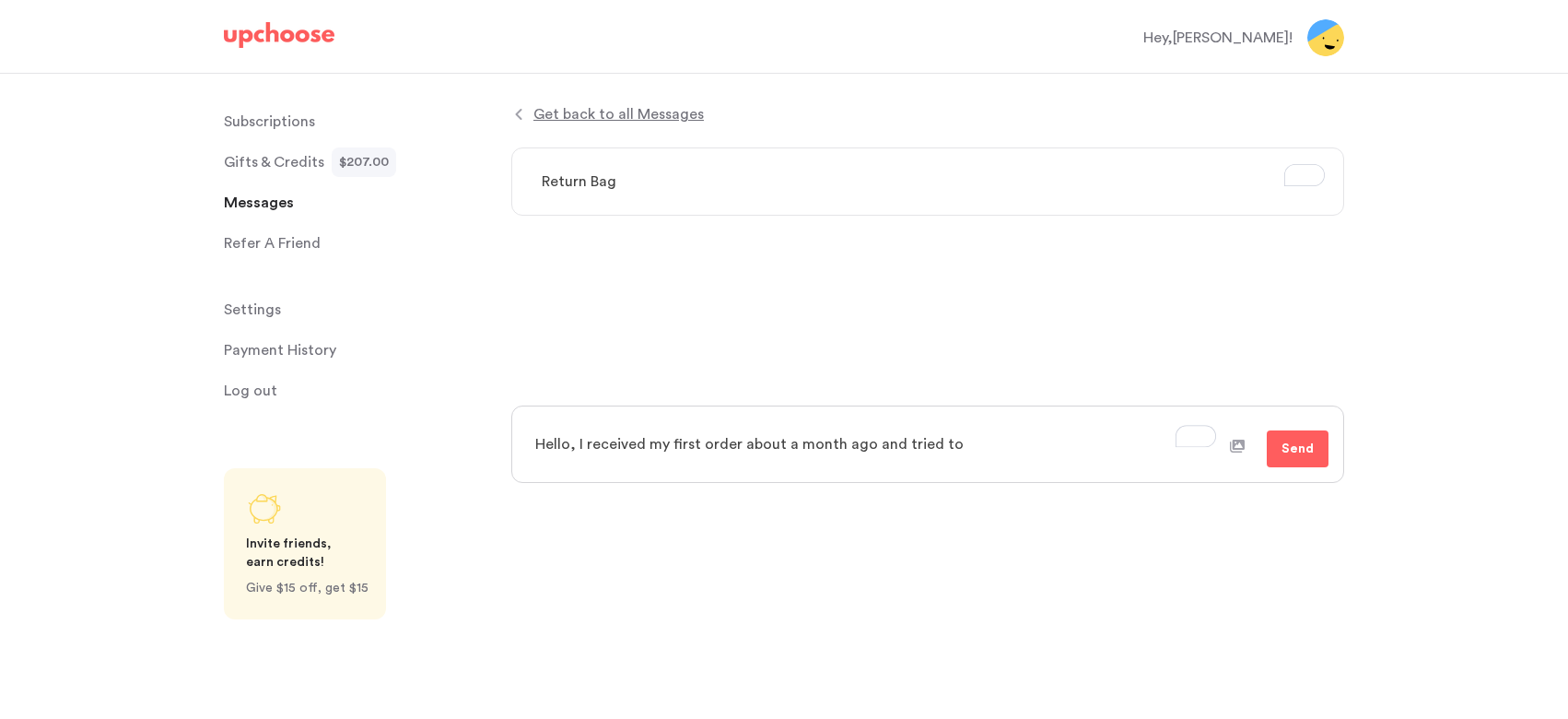
type textarea "Hello, I received my first order about a month ago and tried to s"
type textarea "x"
type textarea "Hello, I received my first order about a month ago and tried to se"
type textarea "x"
type textarea "Hello, I received my first order about a month ago and tried to sen"
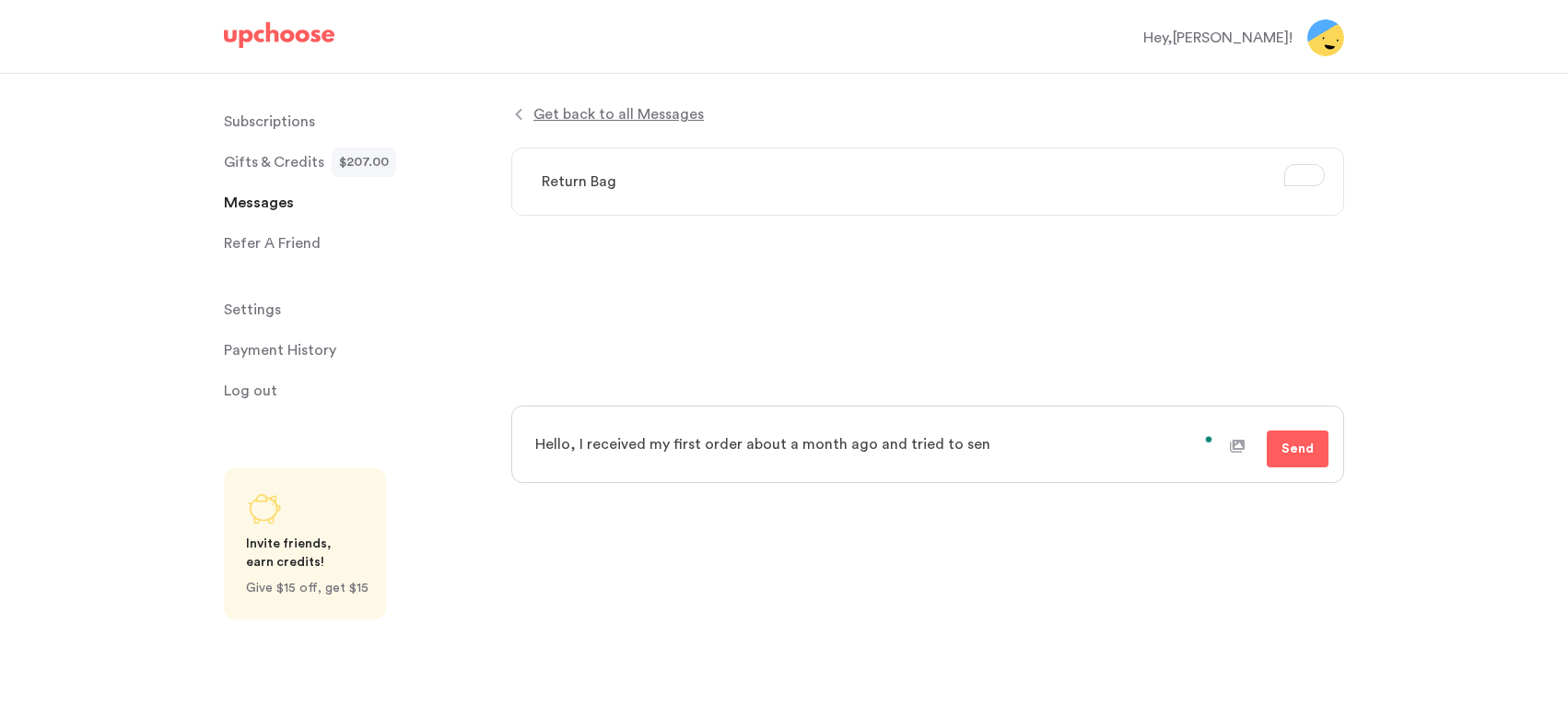
type textarea "x"
type textarea "Hello, I received my first order about a month ago and tried to send"
type textarea "x"
type textarea "Hello, I received my first order about a month ago and tried to send"
type textarea "x"
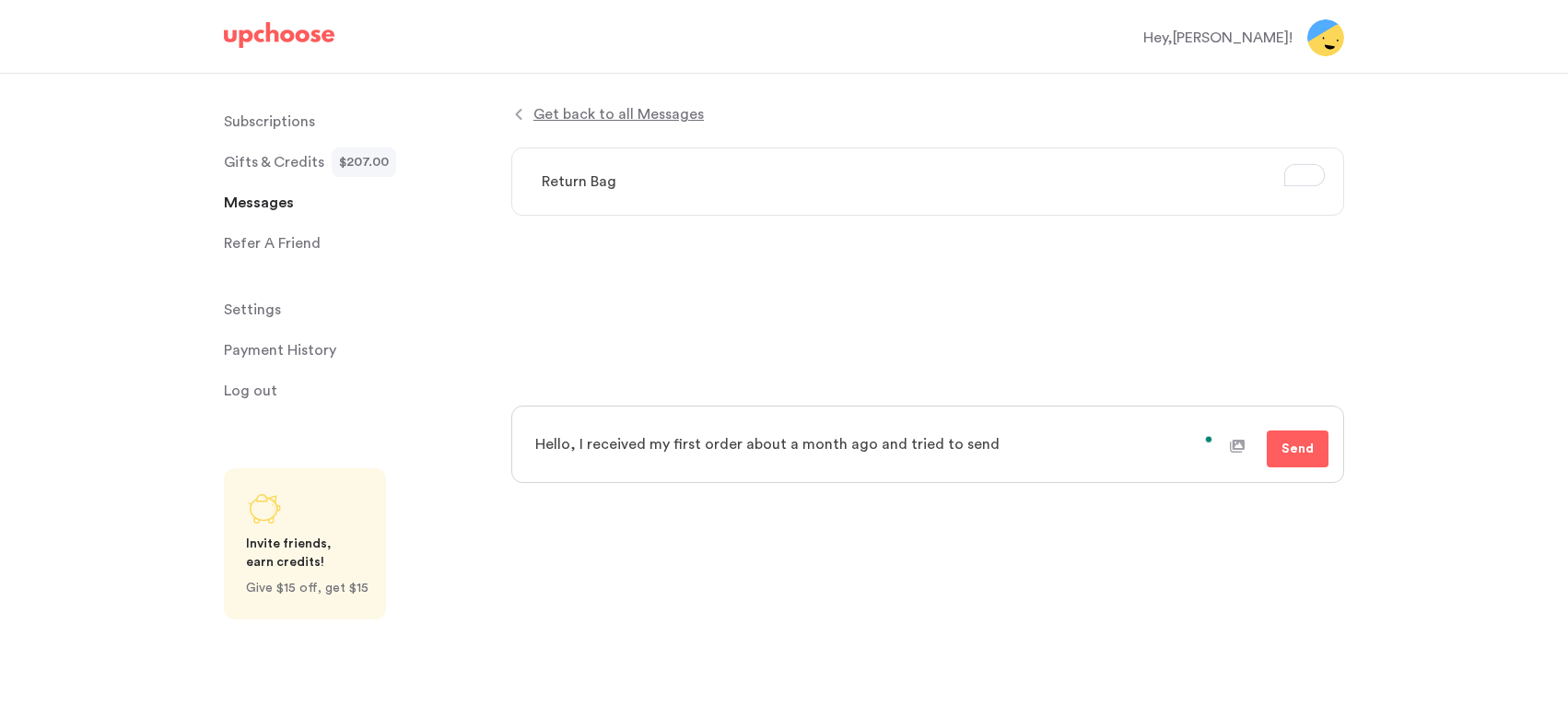
type textarea "Hello, I received my first order about a month ago and tried to send t"
type textarea "x"
click at [739, 462] on textarea "Hello, I received my first order about a month ago, and tried to send the reusa…" at bounding box center [876, 455] width 707 height 68
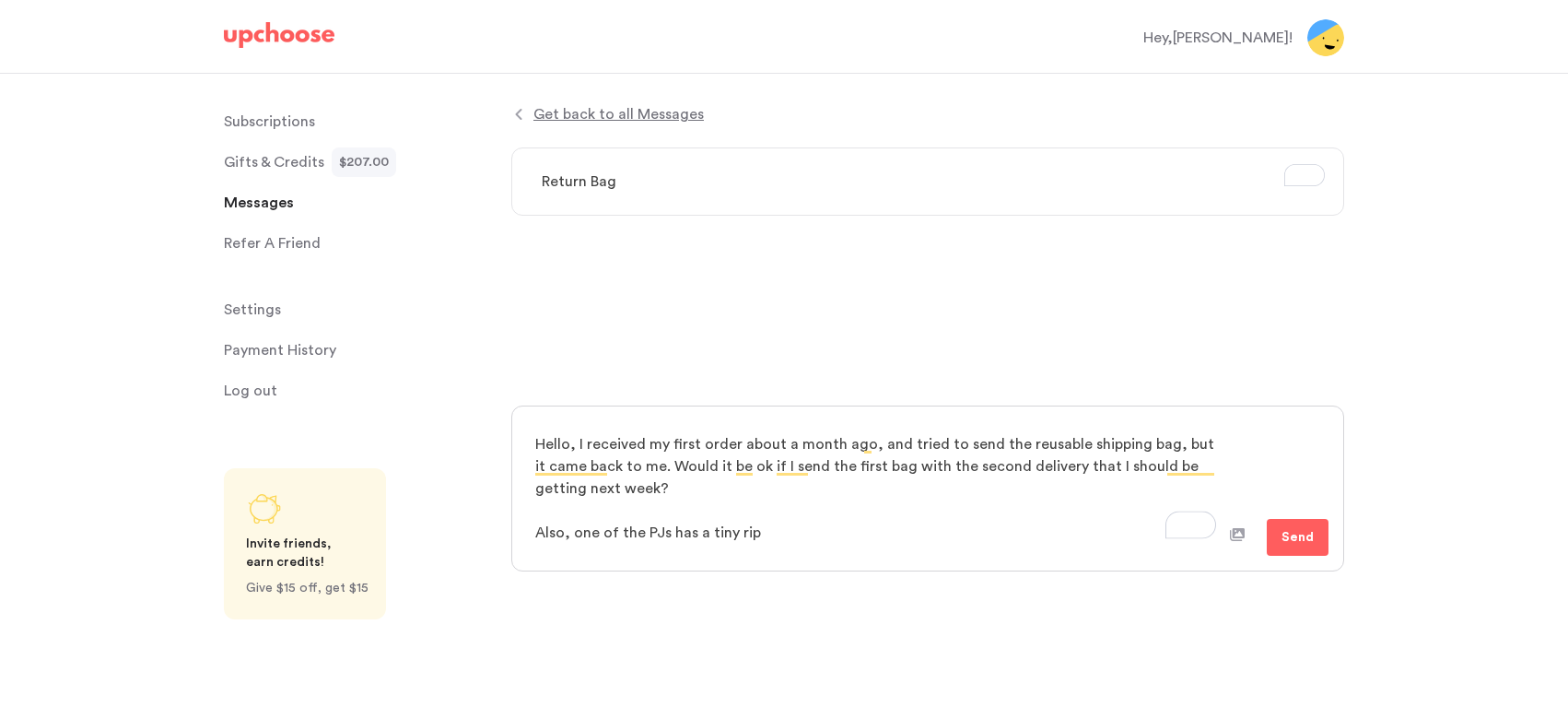
click at [775, 533] on textarea "Hello, I received my first order about a month ago, and tried to send the reusa…" at bounding box center [876, 489] width 707 height 135
